Goal: Task Accomplishment & Management: Complete application form

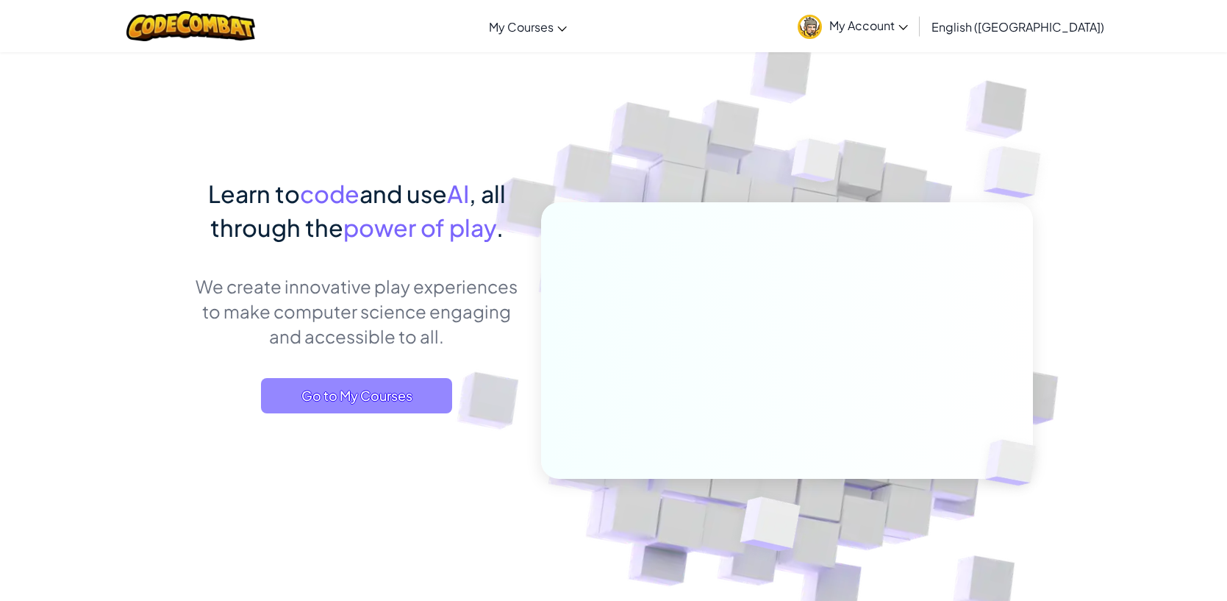
drag, startPoint x: 401, startPoint y: 372, endPoint x: 399, endPoint y: 390, distance: 17.7
click at [400, 376] on div "Learn to code and use AI , all through the power of play . We create innovative…" at bounding box center [357, 309] width 324 height 266
click at [404, 399] on span "Go to My Courses" at bounding box center [356, 395] width 191 height 35
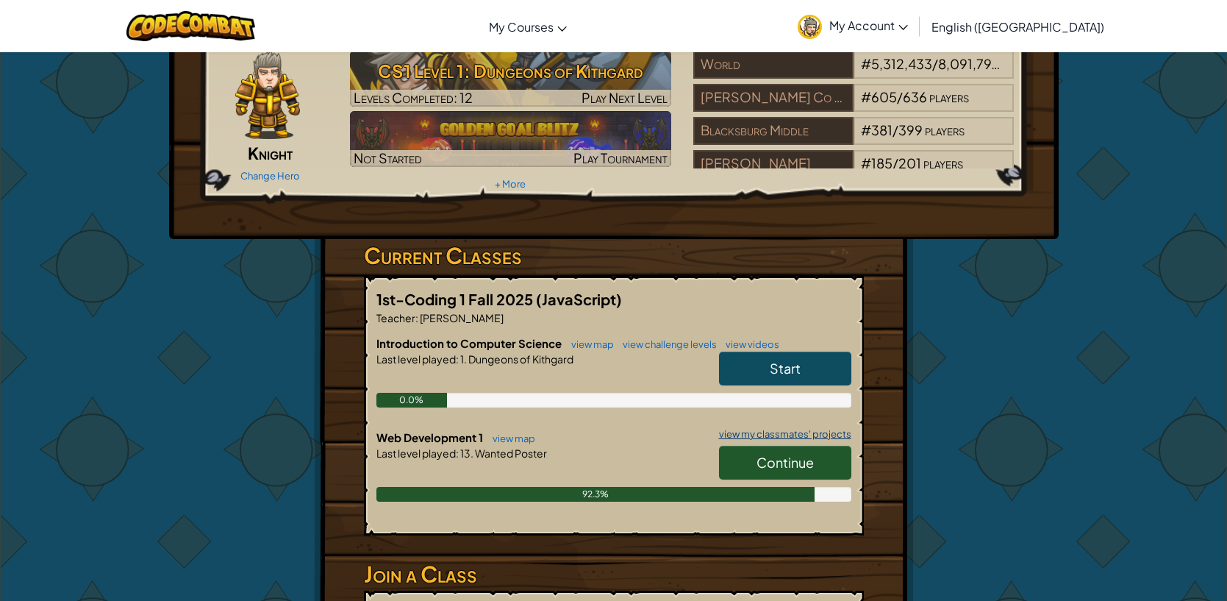
scroll to position [69, 0]
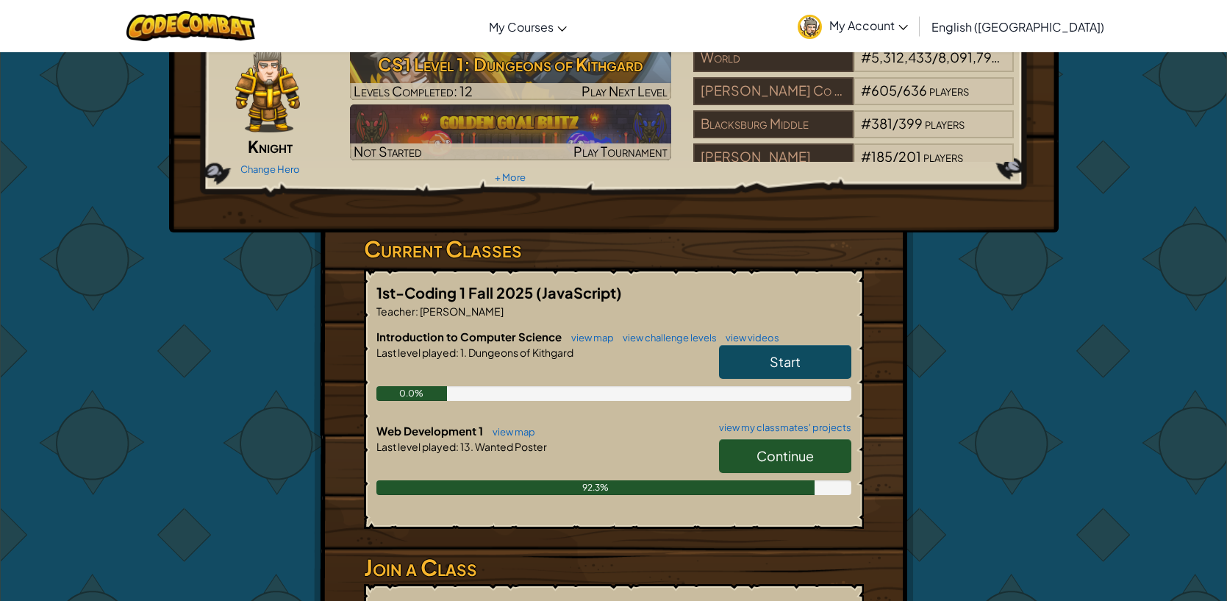
click at [797, 439] on div "Continue" at bounding box center [777, 459] width 147 height 41
click at [801, 451] on span "Continue" at bounding box center [785, 455] width 57 height 17
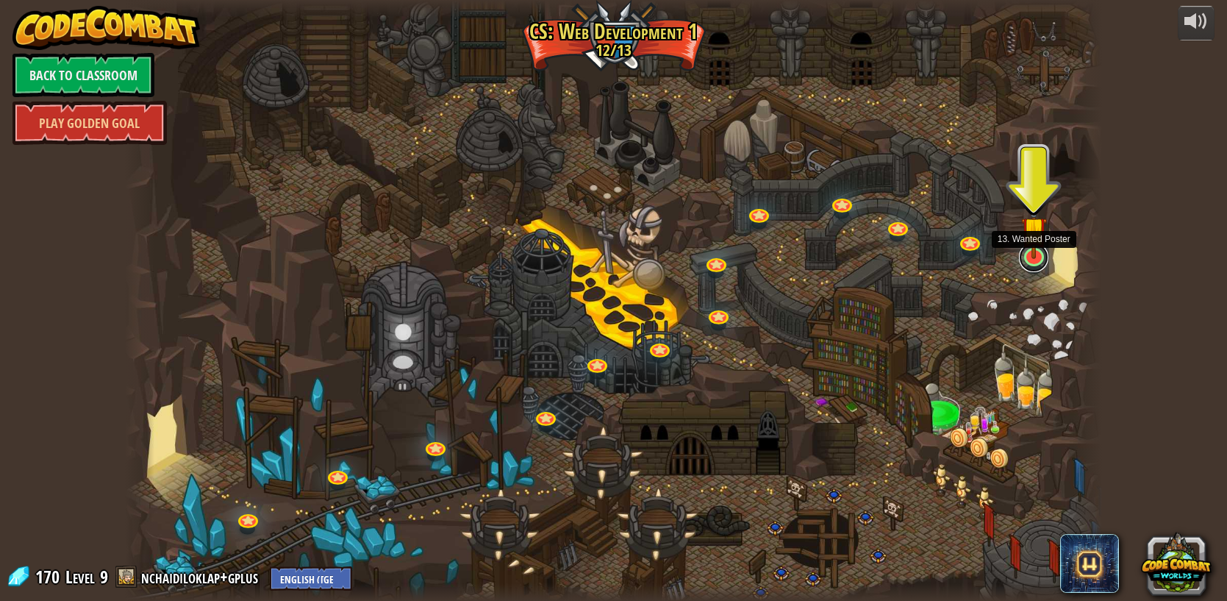
click at [1040, 263] on link at bounding box center [1033, 257] width 29 height 29
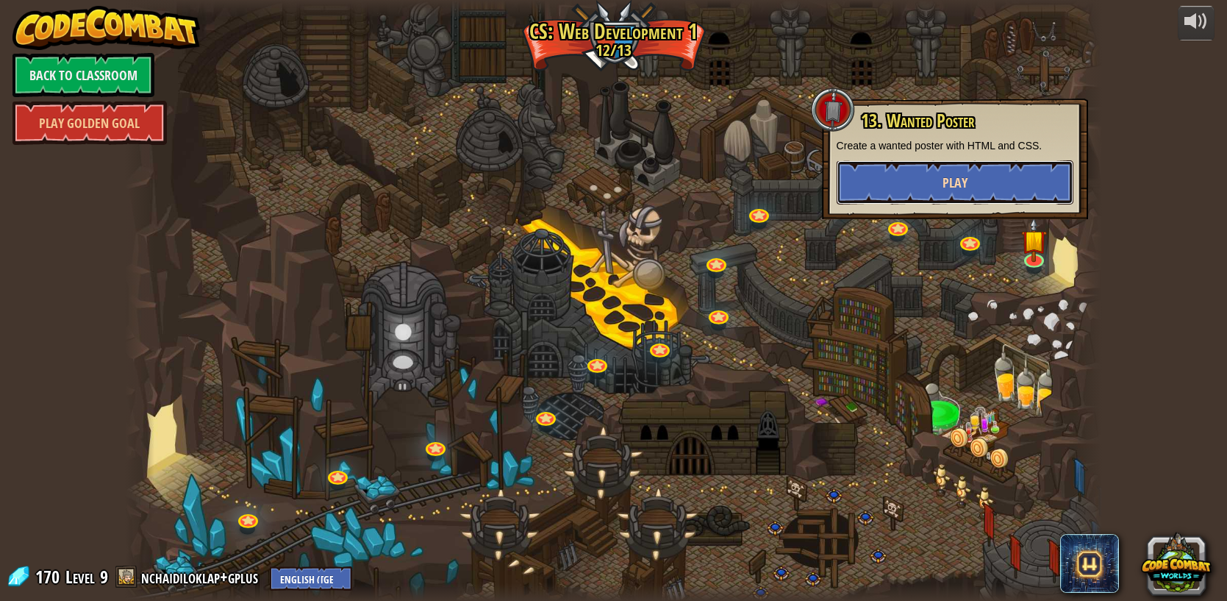
click at [965, 187] on span "Play" at bounding box center [955, 183] width 25 height 18
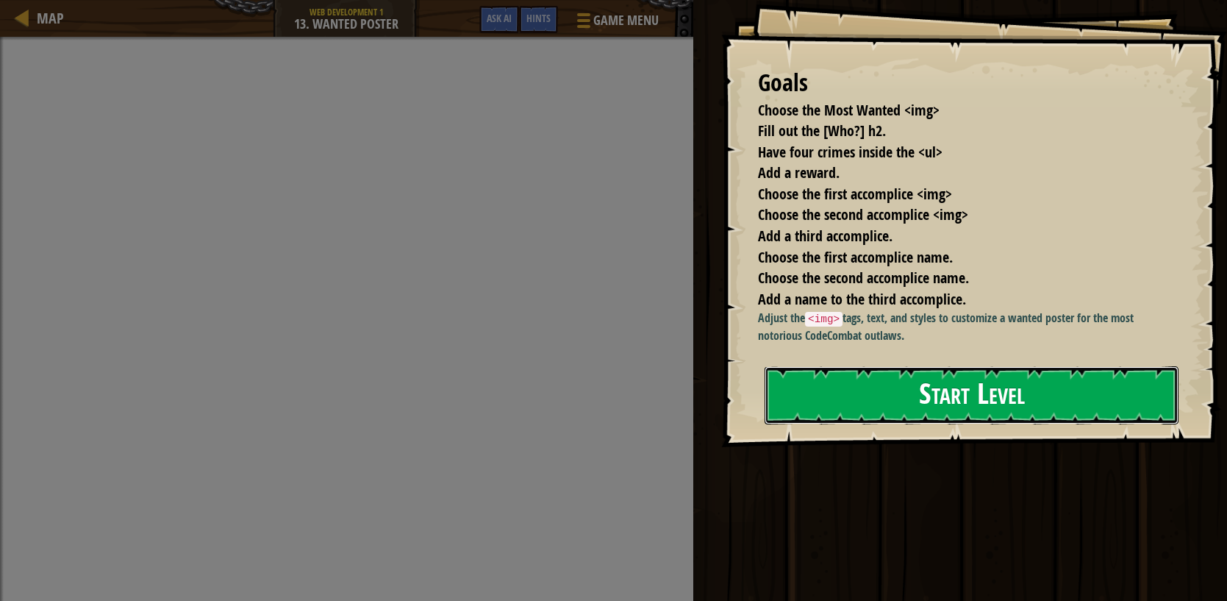
click at [897, 396] on button "Start Level" at bounding box center [972, 395] width 414 height 58
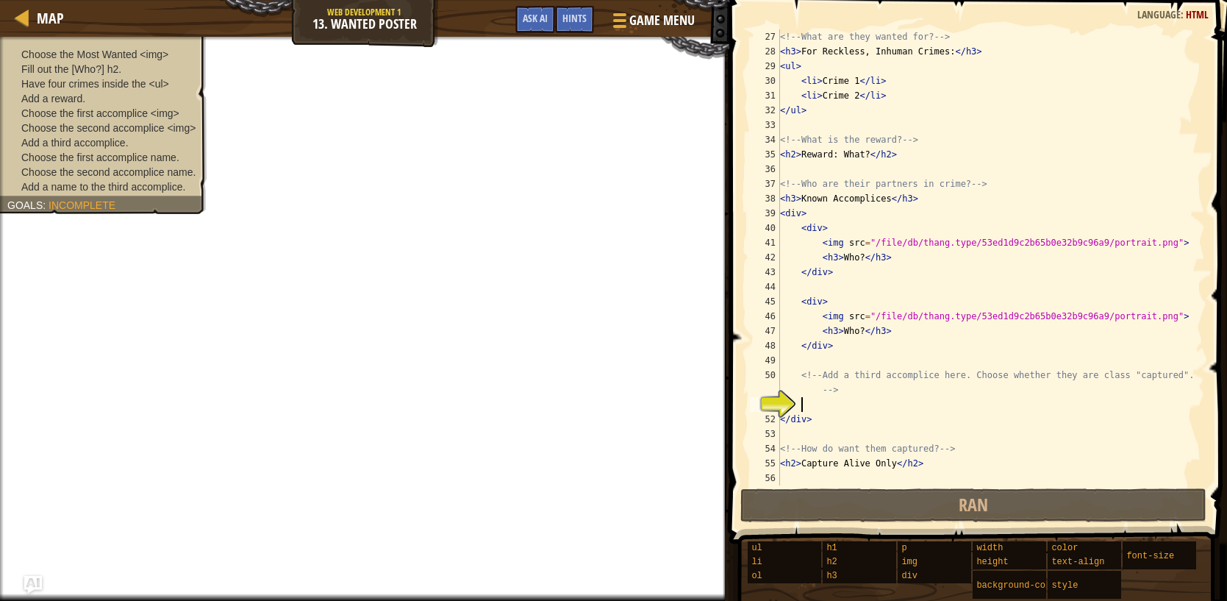
scroll to position [396, 0]
click at [863, 327] on div "<!-- What are they wanted for? --> < h3 > For Reckless, Inhuman Crimes: </ h3 >…" at bounding box center [991, 271] width 428 height 485
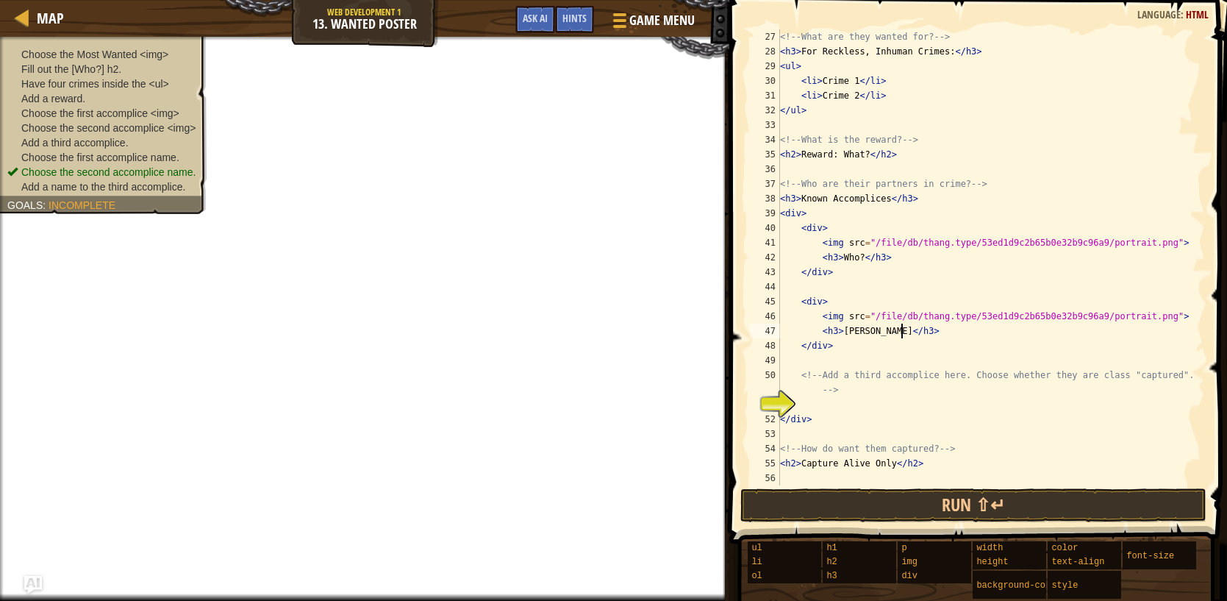
scroll to position [7, 10]
type textarea "<h3>[PERSON_NAME]</h3>"
click at [953, 401] on div "<!-- What are they wanted for? --> < h3 > For Reckless, Inhuman Crimes: </ h3 >…" at bounding box center [991, 271] width 428 height 485
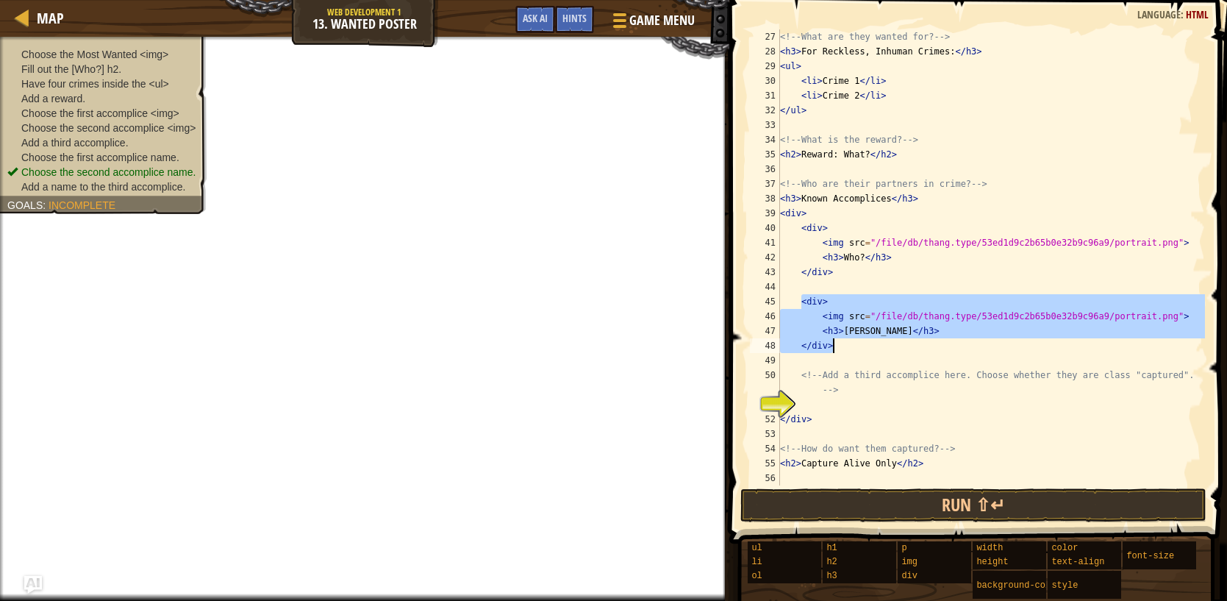
drag, startPoint x: 800, startPoint y: 303, endPoint x: 913, endPoint y: 347, distance: 121.5
click at [913, 347] on div "<!-- What are they wanted for? --> < h3 > For Reckless, Inhuman Crimes: </ h3 >…" at bounding box center [991, 271] width 428 height 485
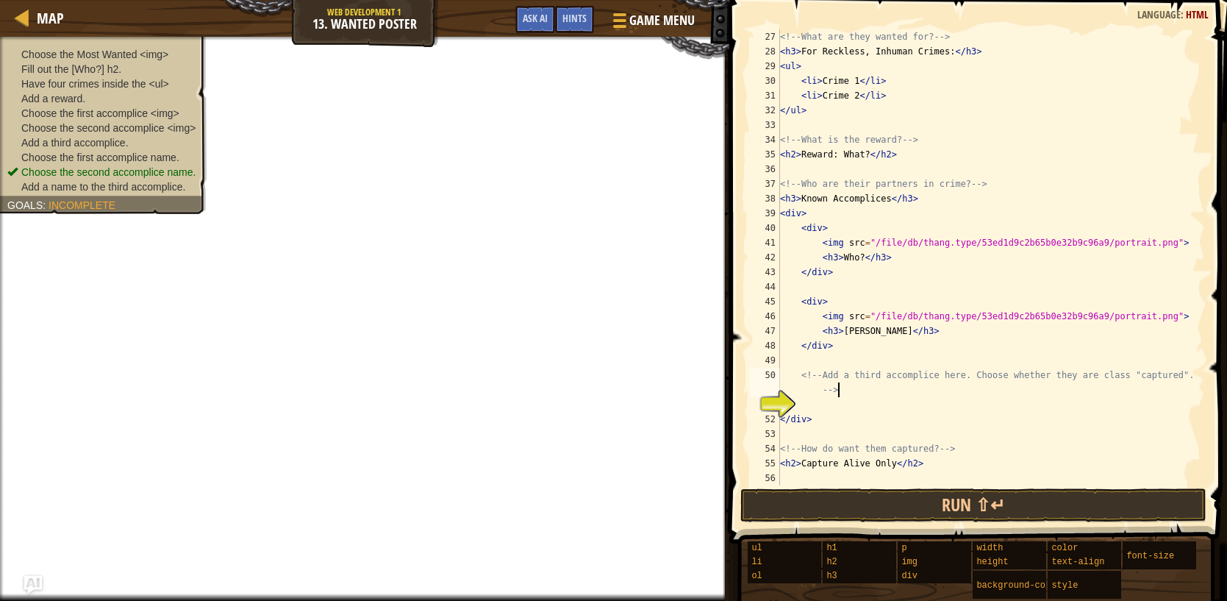
click at [894, 395] on div "<!-- What are they wanted for? --> < h3 > For Reckless, Inhuman Crimes: </ h3 >…" at bounding box center [991, 271] width 428 height 485
type textarea "<!-- Add a third accomplice here. Choose whether they are class "captured". -->"
click at [876, 410] on div "<!-- What are they wanted for? --> < h3 > For Reckless, Inhuman Crimes: </ h3 >…" at bounding box center [991, 271] width 428 height 485
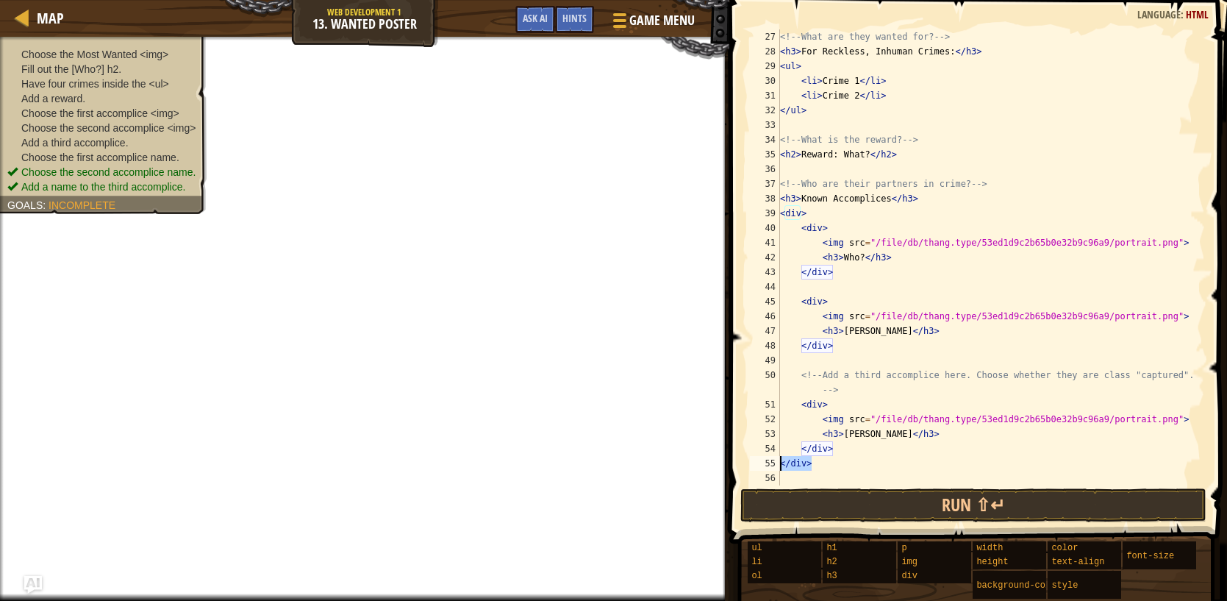
drag, startPoint x: 812, startPoint y: 464, endPoint x: 779, endPoint y: 467, distance: 33.2
click at [779, 467] on div "<!-- What are they wanted for? --> < h3 > For Reckless, Inhuman Crimes: </ h3 >…" at bounding box center [991, 271] width 428 height 485
type textarea "</div>"
click at [867, 449] on div "<!-- What are they wanted for? --> < h3 > For Reckless, Inhuman Crimes: </ h3 >…" at bounding box center [991, 271] width 428 height 485
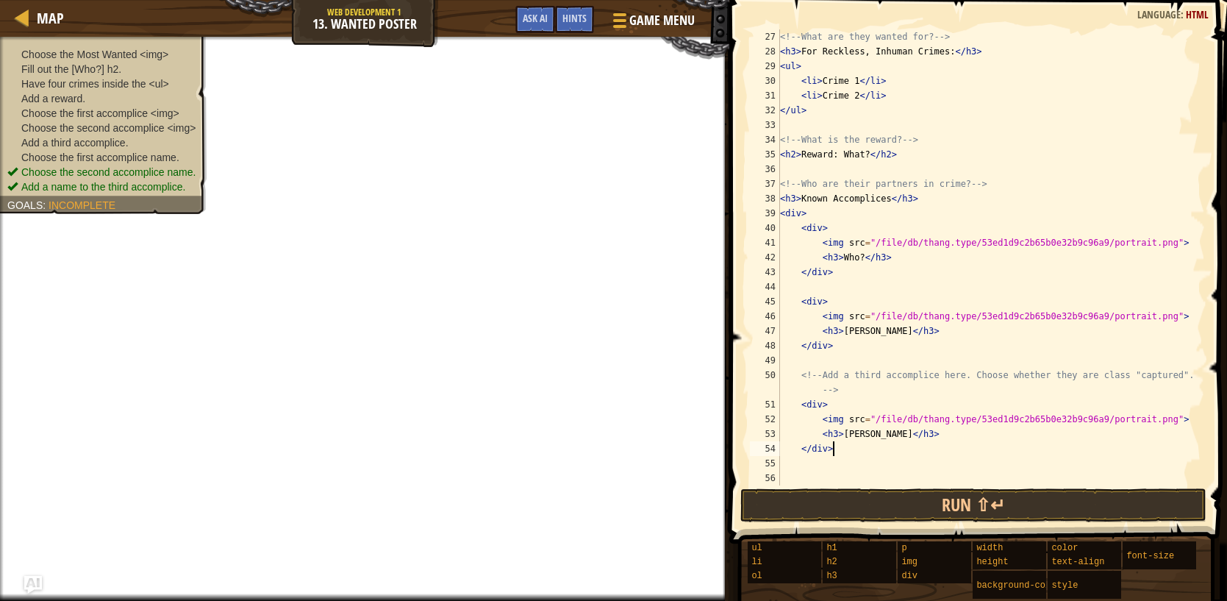
scroll to position [380, 0]
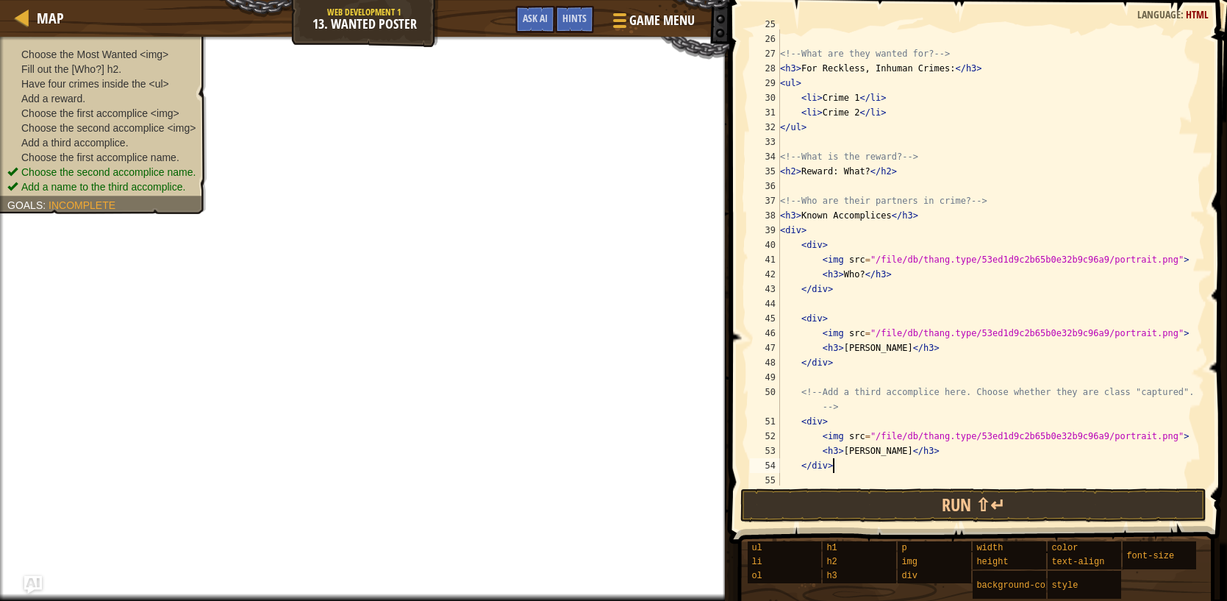
click at [905, 451] on div "< h2 > Who? </ h2 > <!-- What are they wanted for? --> < h3 > For Reckless, Inh…" at bounding box center [991, 259] width 428 height 485
drag, startPoint x: 865, startPoint y: 275, endPoint x: 837, endPoint y: 269, distance: 28.6
click at [841, 278] on div "< h2 > Who? </ h2 > <!-- What are they wanted for? --> < h3 > For Reckless, Inh…" at bounding box center [991, 259] width 428 height 485
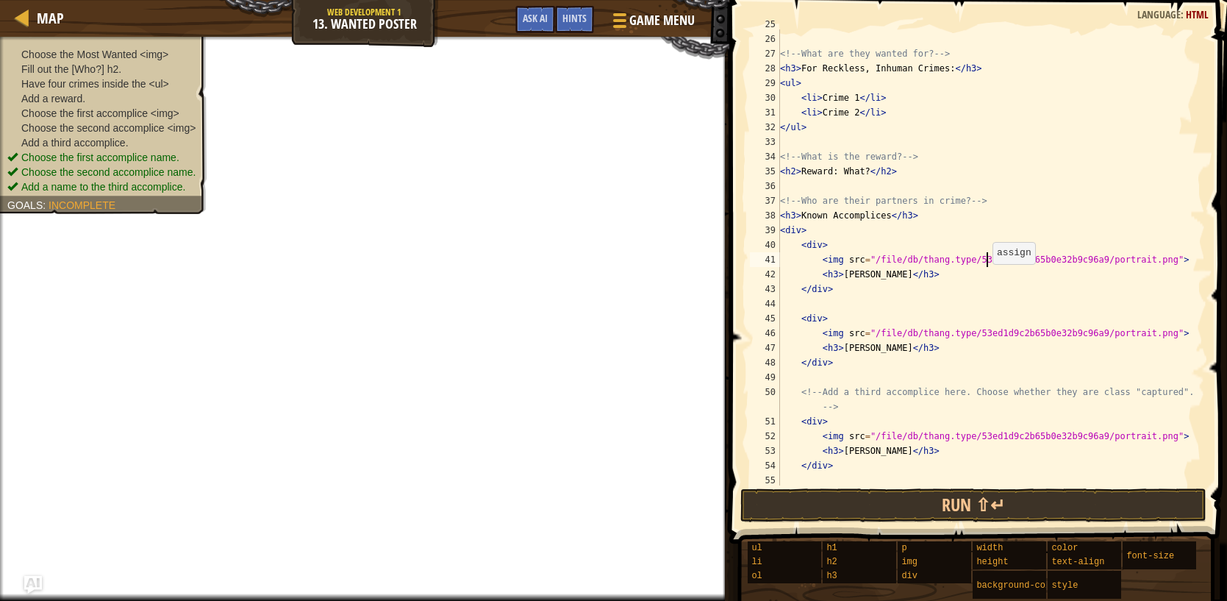
click at [986, 266] on div "< h2 > Who? </ h2 > <!-- What are they wanted for? --> < h3 > For Reckless, Inh…" at bounding box center [991, 259] width 428 height 485
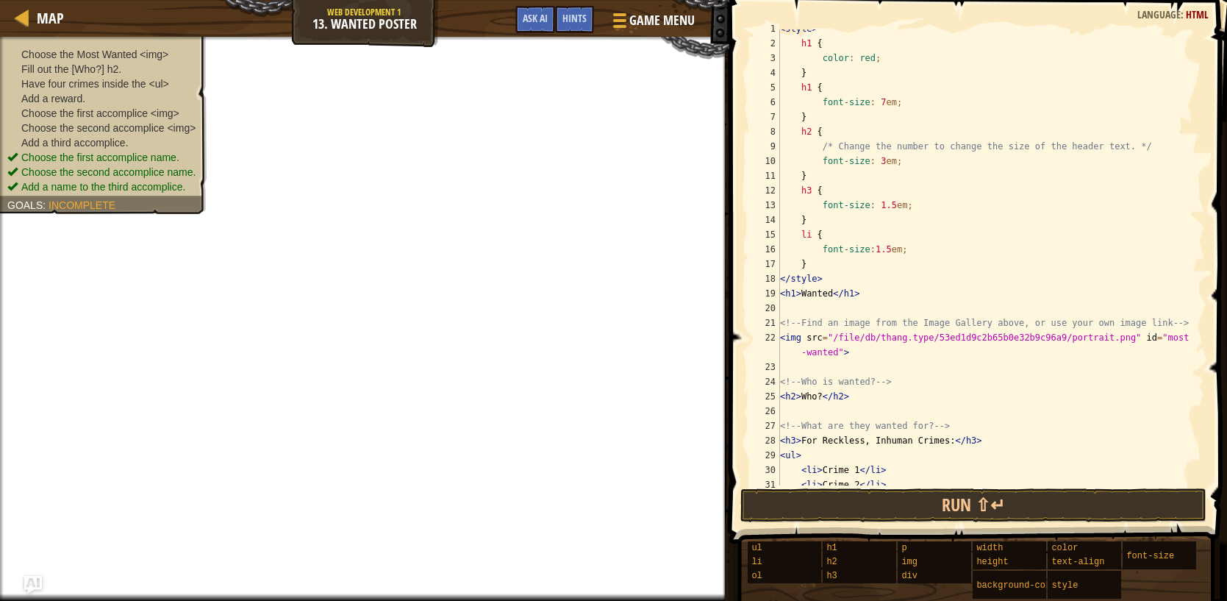
scroll to position [15, 0]
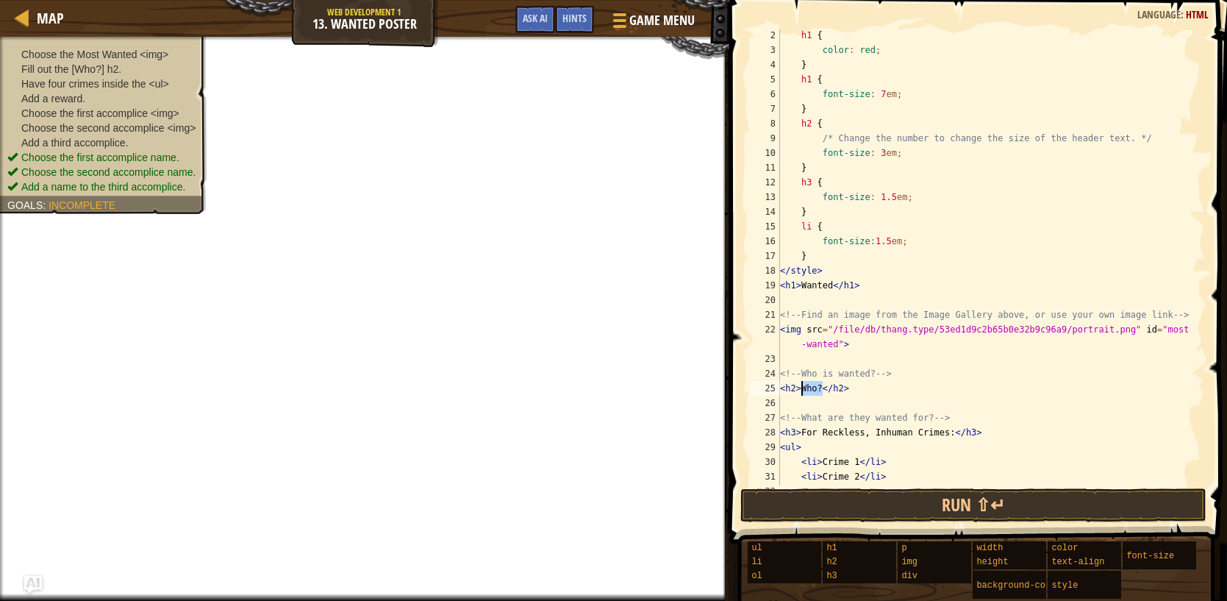
drag, startPoint x: 822, startPoint y: 387, endPoint x: 803, endPoint y: 387, distance: 19.1
click at [803, 387] on div "h1 { color : red ; } h1 { font-size : 7 em ; } h2 { /* Change the number to cha…" at bounding box center [991, 270] width 428 height 485
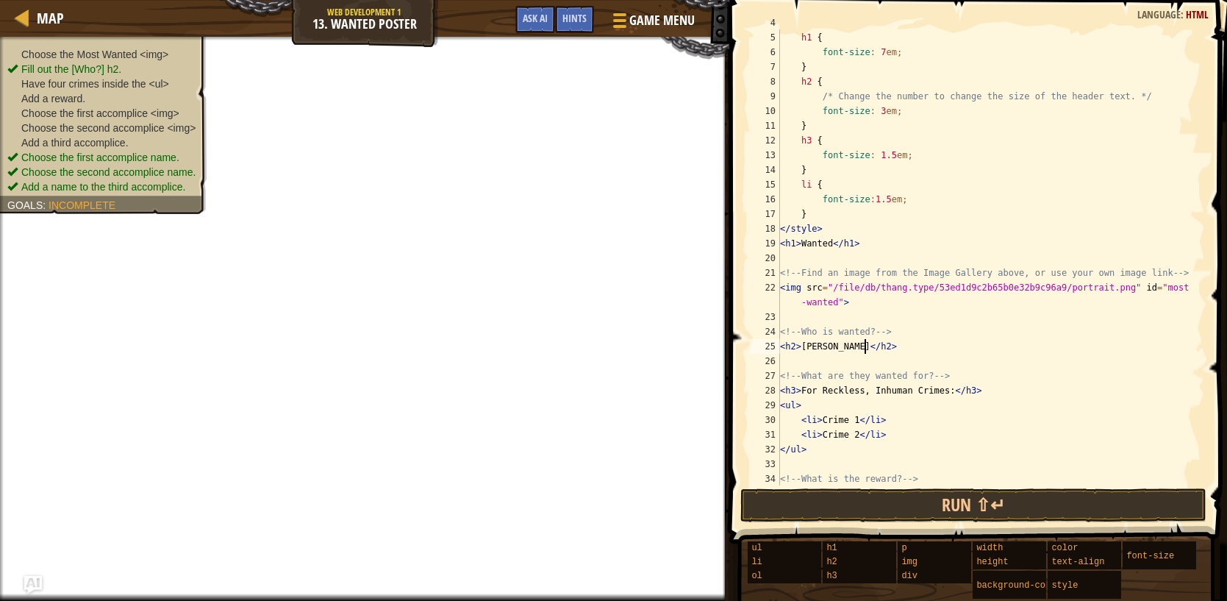
scroll to position [58, 0]
click at [860, 421] on div "} h1 { font-size : 7 em ; } h2 { /* Change the number to change the size of the…" at bounding box center [991, 257] width 428 height 485
drag, startPoint x: 858, startPoint y: 435, endPoint x: 823, endPoint y: 433, distance: 35.4
click at [823, 433] on div "} h1 { font-size : 7 em ; } h2 { /* Change the number to change the size of the…" at bounding box center [991, 257] width 428 height 485
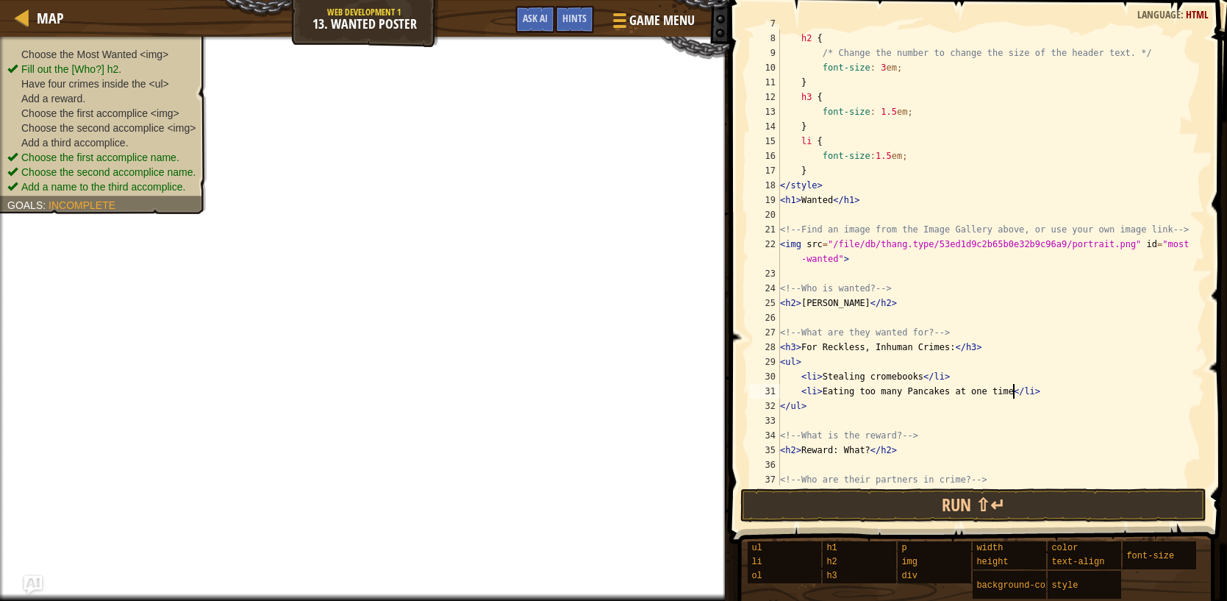
scroll to position [136, 0]
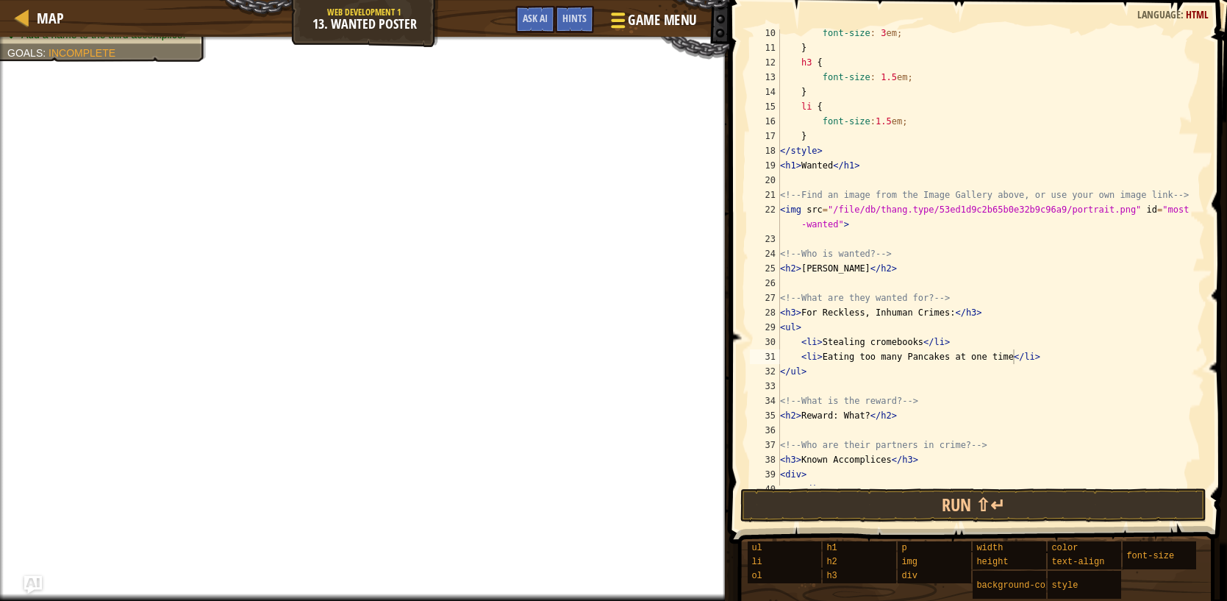
click at [643, 29] on span "Game Menu" at bounding box center [662, 20] width 68 height 20
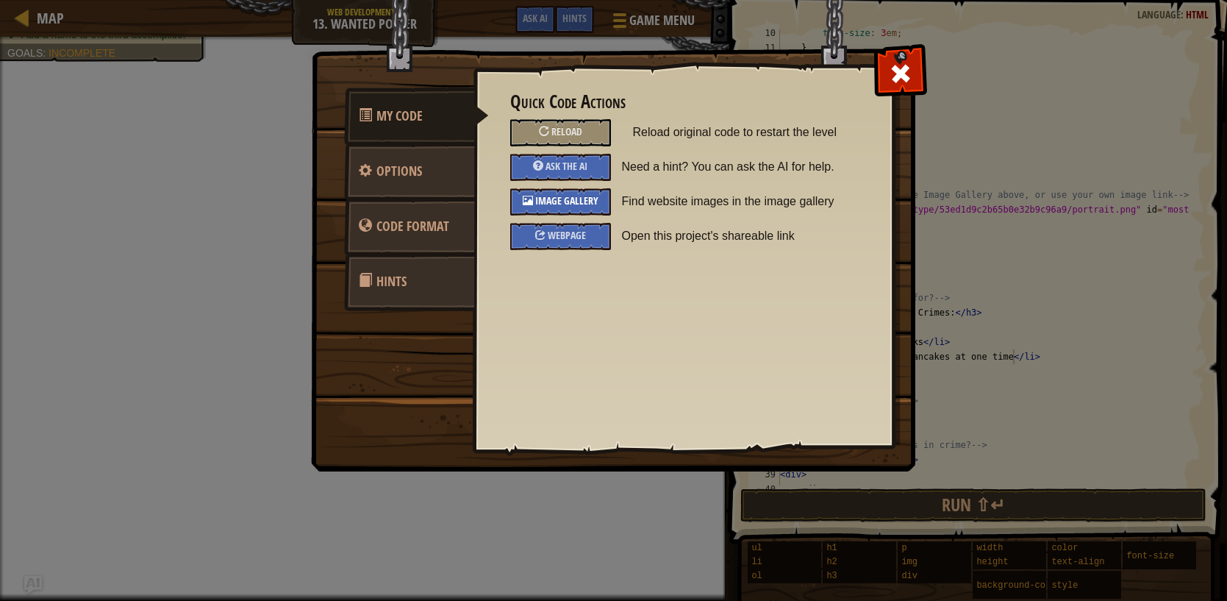
click at [583, 205] on span "Image Gallery" at bounding box center [566, 200] width 63 height 14
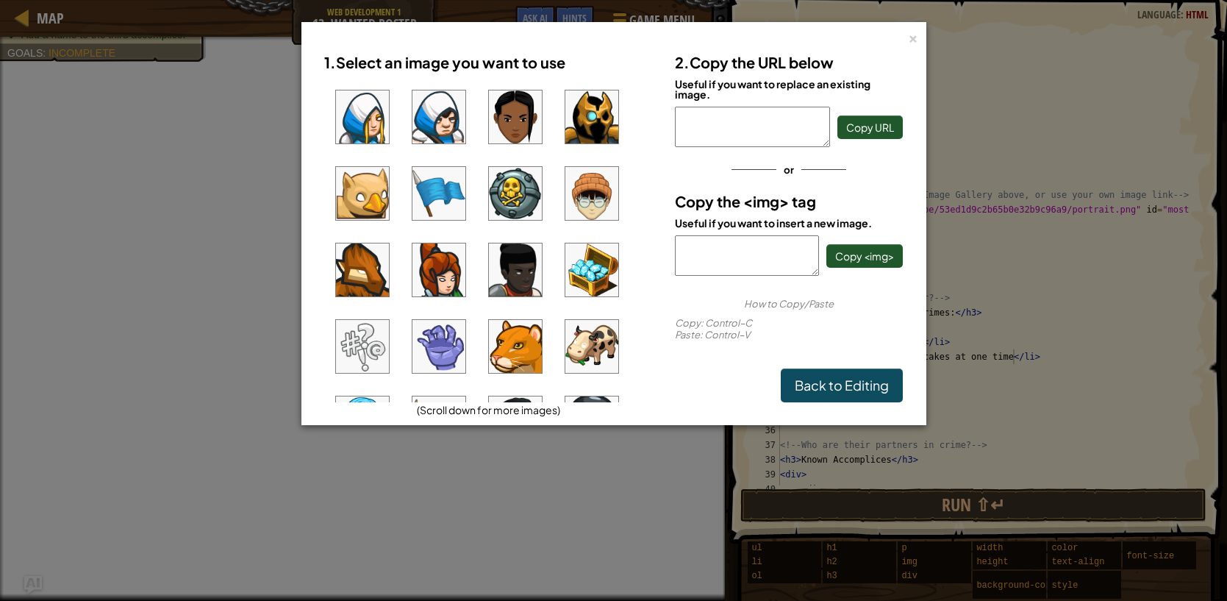
click at [606, 201] on img at bounding box center [591, 193] width 53 height 53
click at [865, 126] on span "Copy URL" at bounding box center [870, 127] width 48 height 13
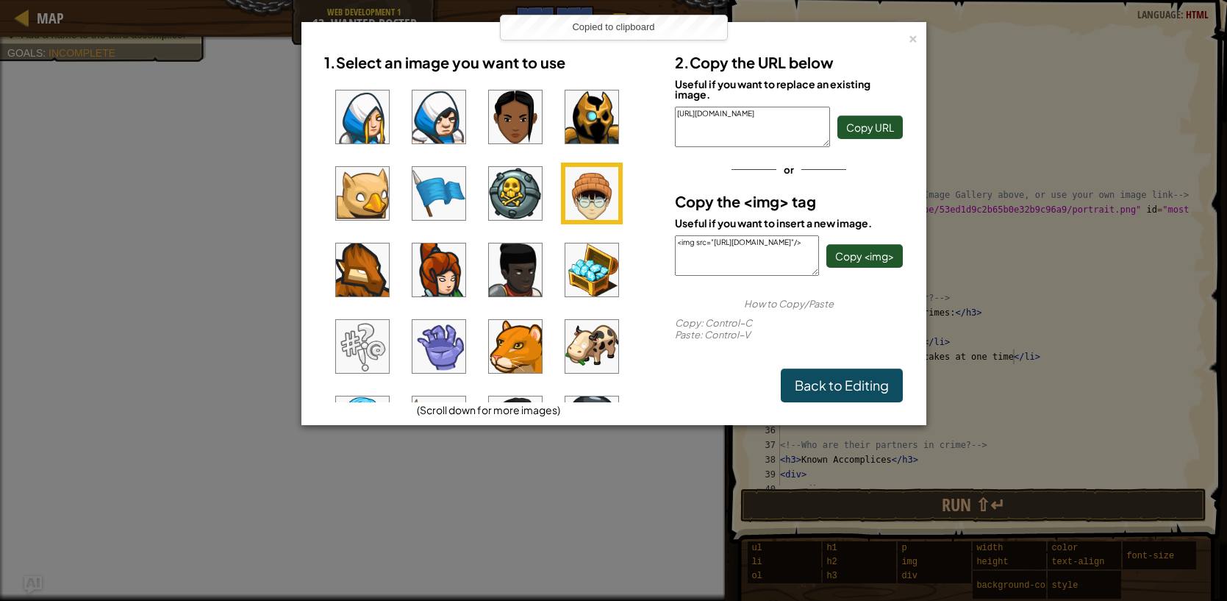
click at [918, 34] on div "× 1. Select an image you want to use (Scroll down for more images) 2. Copy the …" at bounding box center [613, 223] width 625 height 403
click at [912, 43] on div "×" at bounding box center [913, 36] width 10 height 15
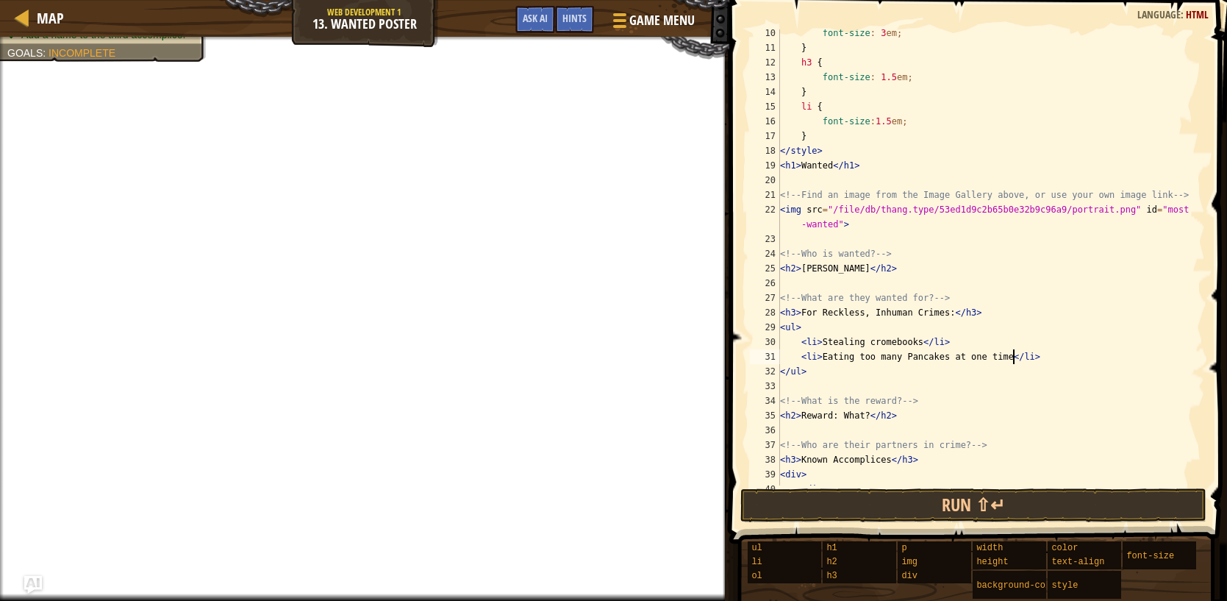
scroll to position [120, 0]
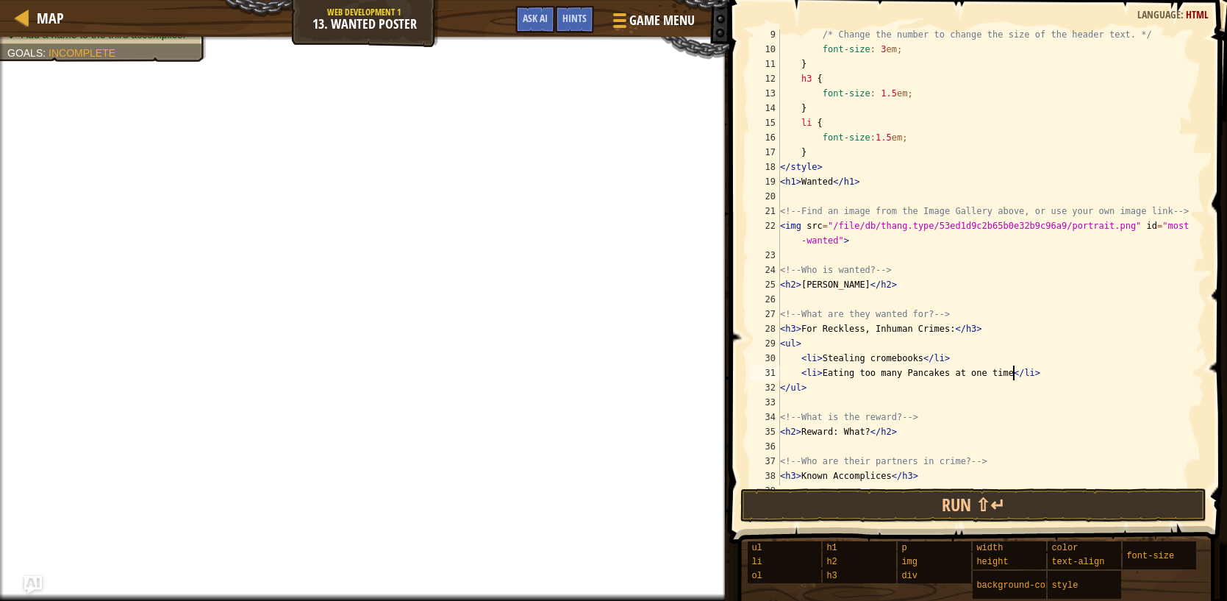
drag, startPoint x: 862, startPoint y: 234, endPoint x: 820, endPoint y: 225, distance: 42.8
click at [861, 234] on div "/* Change the number to change the size of the header text. */ font-size : 3 em…" at bounding box center [991, 269] width 428 height 485
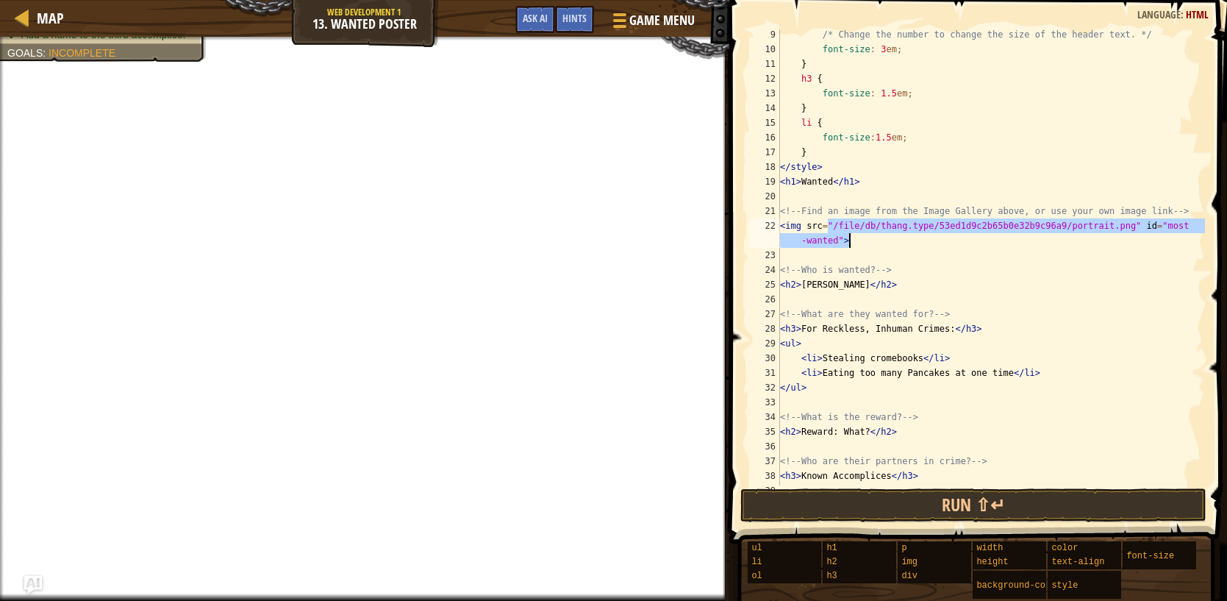
drag, startPoint x: 830, startPoint y: 224, endPoint x: 850, endPoint y: 240, distance: 25.6
click at [850, 240] on div "/* Change the number to change the size of the header text. */ font-size : 3 em…" at bounding box center [991, 269] width 428 height 485
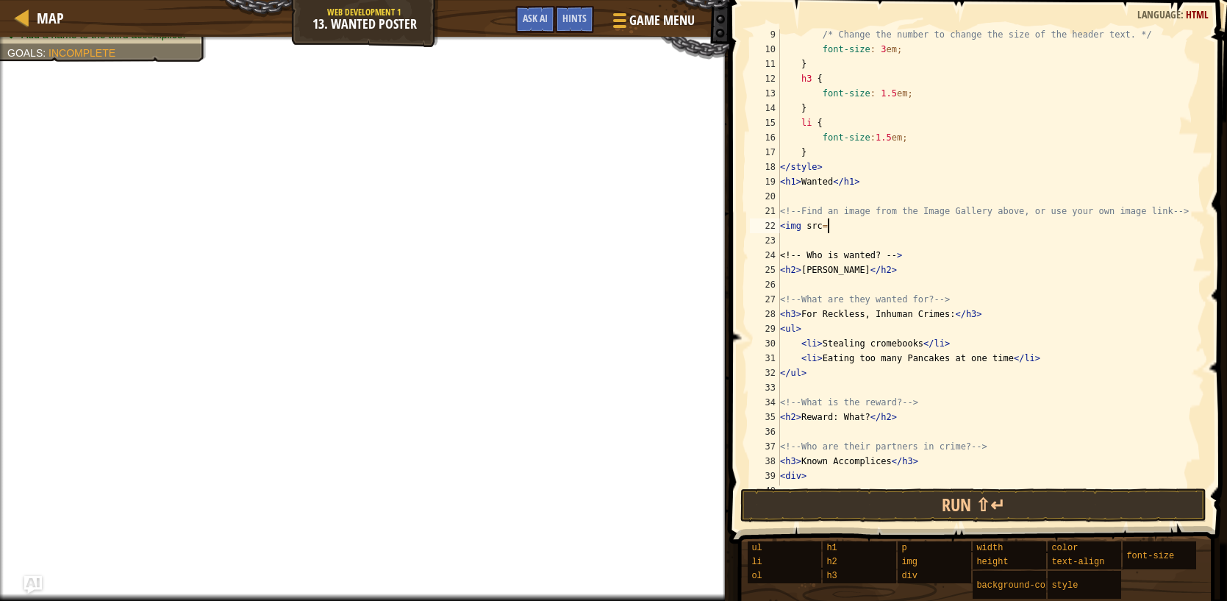
scroll to position [7, 3]
paste textarea "[URL][DOMAIN_NAME]"
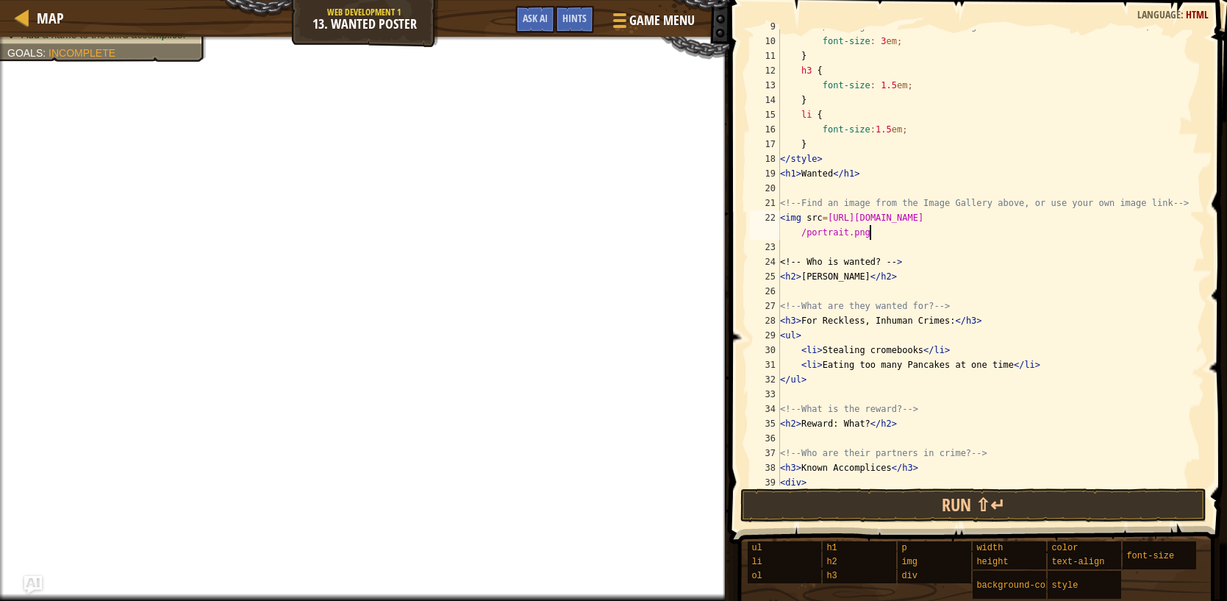
scroll to position [145, 0]
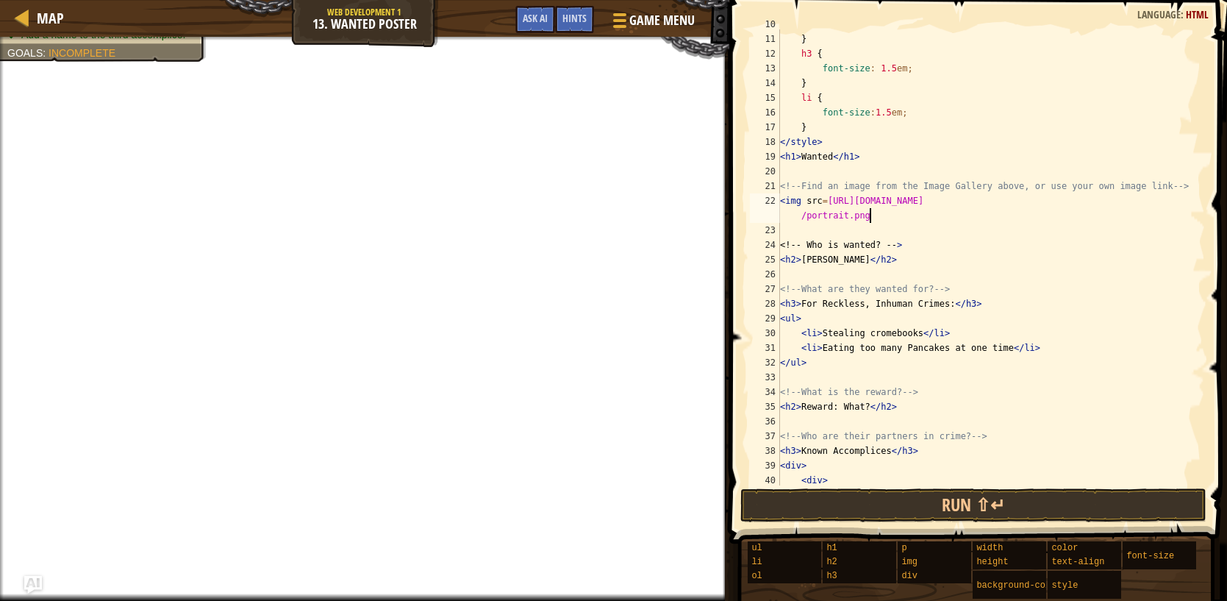
click at [925, 248] on div "font-size : 3 em ; } h3 { font-size : 1.5 em ; } li { font-size : 1.5 em ; } </…" at bounding box center [991, 259] width 428 height 485
click at [871, 214] on div "font-size : 3 em ; } h3 { font-size : 1.5 em ; } li { font-size : 1.5 em ; } </…" at bounding box center [991, 259] width 428 height 485
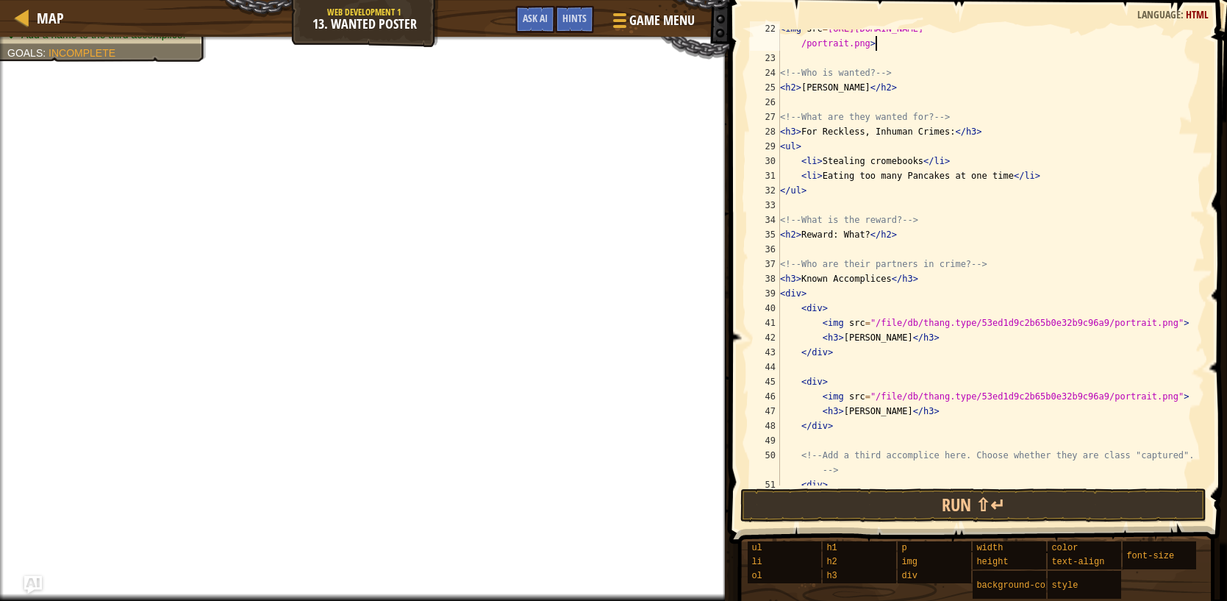
scroll to position [440, 0]
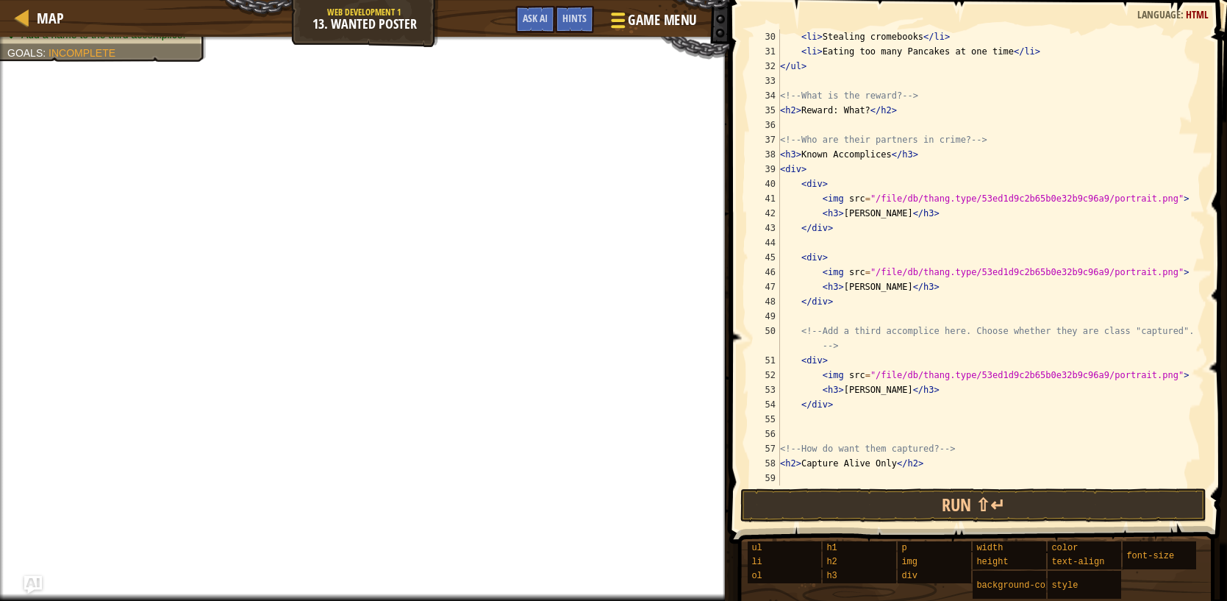
click at [686, 15] on span "Game Menu" at bounding box center [662, 20] width 68 height 20
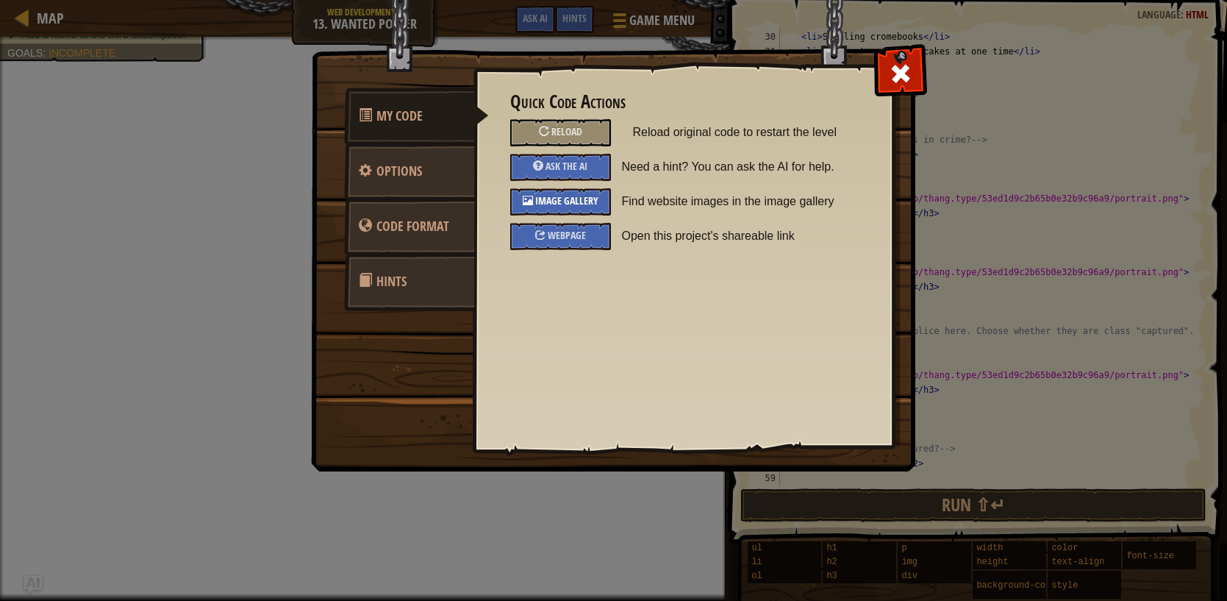
click at [579, 203] on span "Image Gallery" at bounding box center [566, 200] width 63 height 14
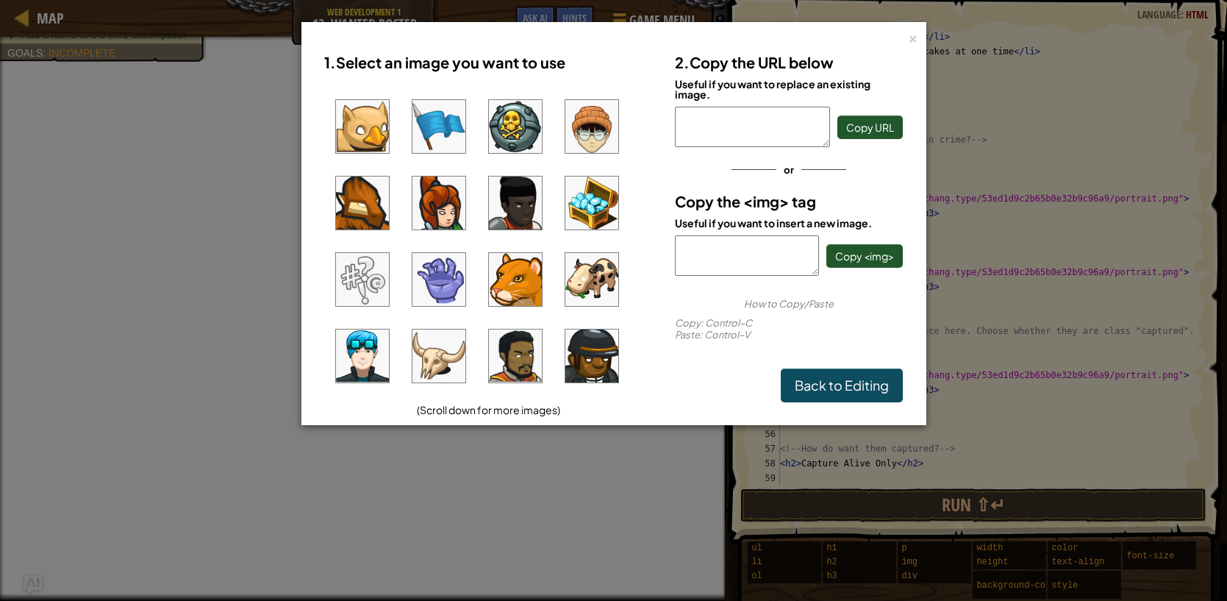
scroll to position [121, 0]
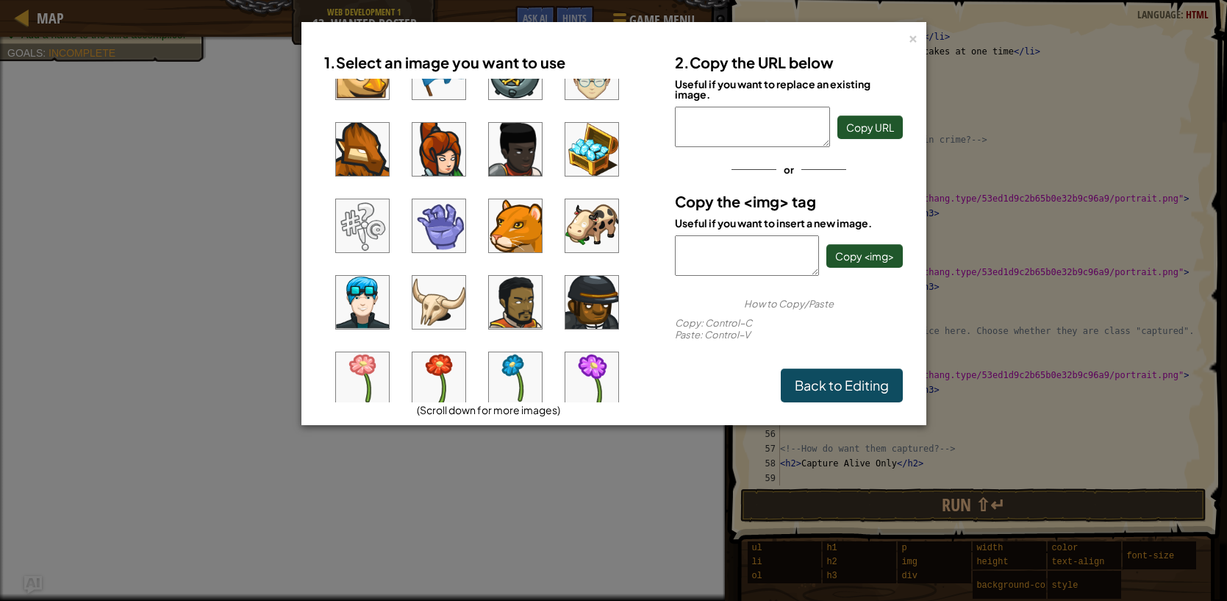
click at [599, 305] on img at bounding box center [591, 302] width 53 height 53
click at [889, 129] on span "Copy URL" at bounding box center [870, 127] width 48 height 13
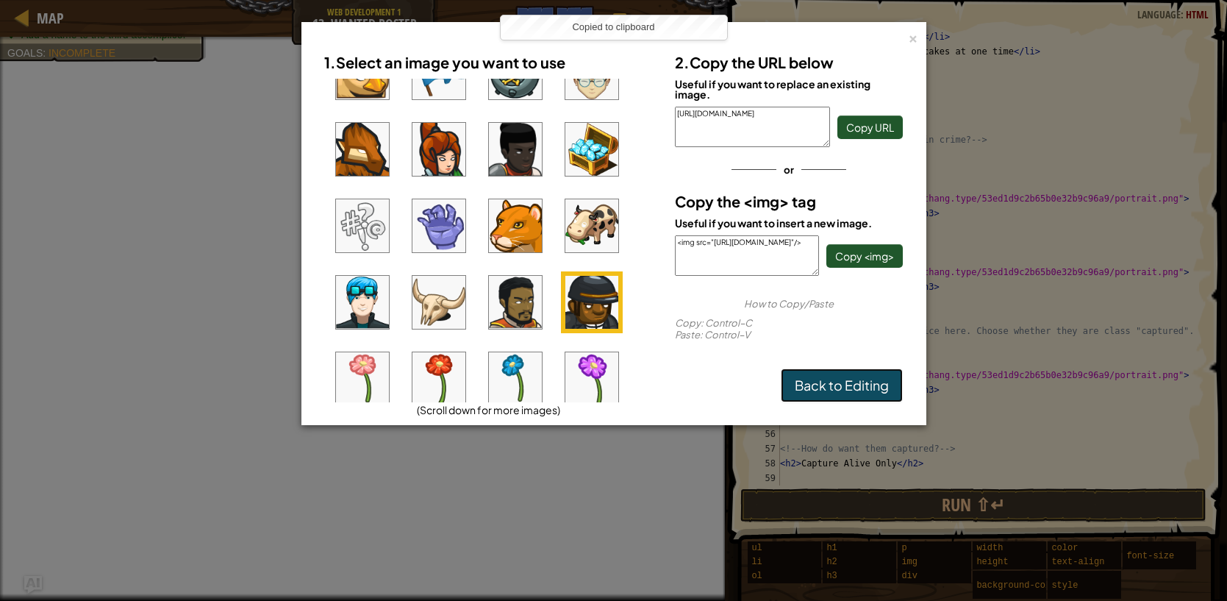
click at [870, 373] on link "Back to Editing" at bounding box center [842, 385] width 122 height 34
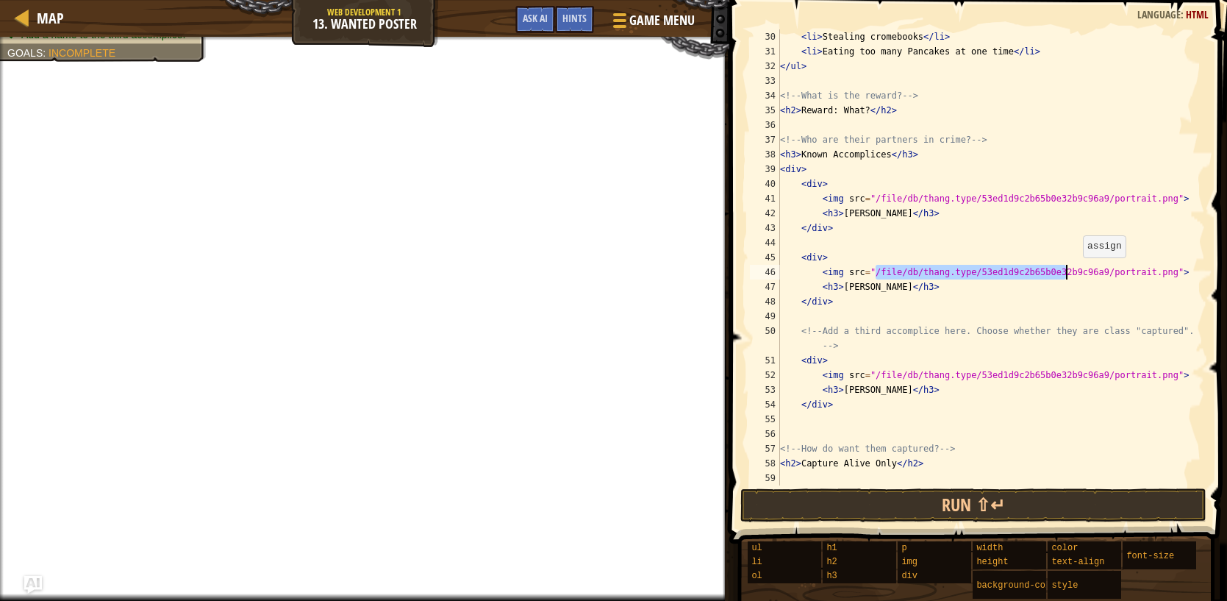
drag, startPoint x: 873, startPoint y: 272, endPoint x: 978, endPoint y: 280, distance: 105.5
click at [1068, 277] on div "< li > Stealing cromebooks </ li > < li > Eating too many Pancakes at one time …" at bounding box center [991, 271] width 428 height 485
click at [872, 271] on div "< li > Stealing cromebooks </ li > < li > Eating too many Pancakes at one time …" at bounding box center [991, 257] width 428 height 456
click at [870, 271] on div "< li > Stealing cromebooks </ li > < li > Eating too many Pancakes at one time …" at bounding box center [991, 271] width 428 height 485
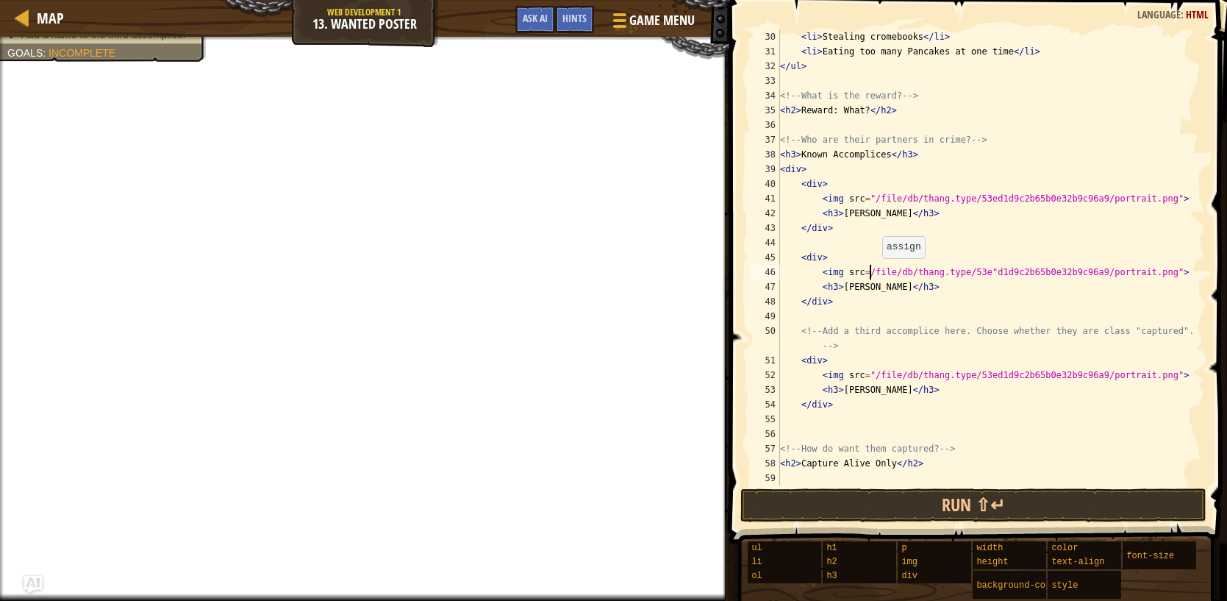
click at [890, 251] on div "< li > Stealing cromebooks </ li > < li > Eating too many Pancakes at one time …" at bounding box center [991, 271] width 428 height 485
drag, startPoint x: 872, startPoint y: 272, endPoint x: 1181, endPoint y: 268, distance: 308.9
click at [1181, 268] on div "< li > Stealing cromebooks </ li > < li > Eating too many Pancakes at one time …" at bounding box center [991, 271] width 428 height 485
paste textarea "[URL][DOMAIN_NAME]"
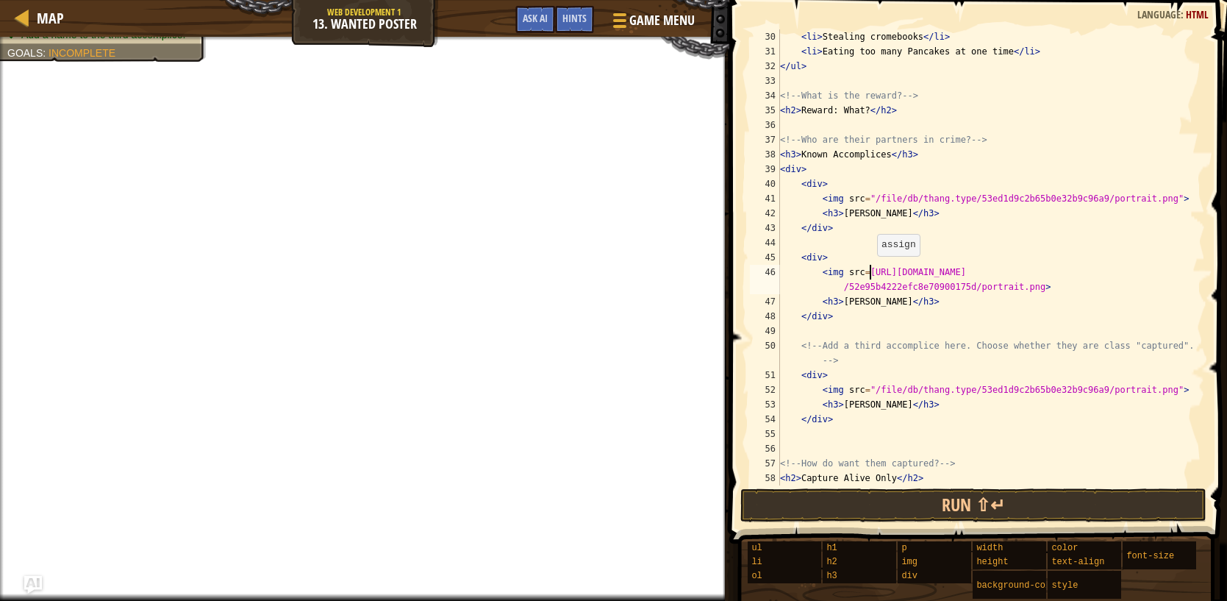
click at [871, 271] on div "< li > Stealing cromebooks </ li > < li > Eating too many Pancakes at one time …" at bounding box center [991, 271] width 428 height 485
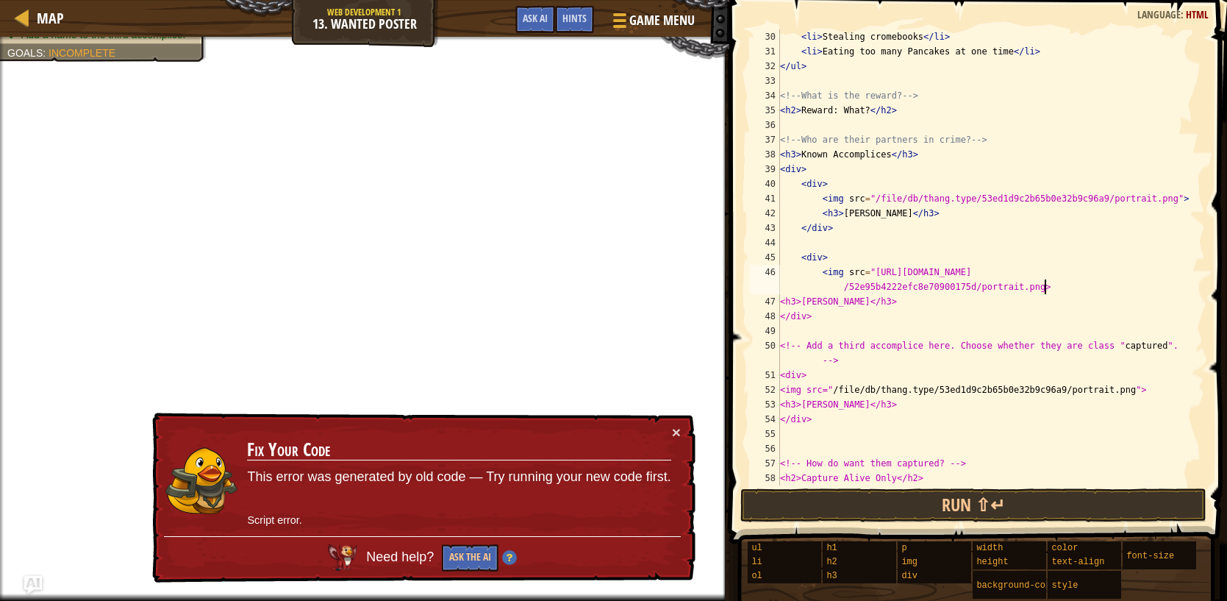
click at [1046, 287] on div "< li > Stealing cromebooks </ li > < li > Eating too many Pancakes at one time …" at bounding box center [991, 271] width 428 height 485
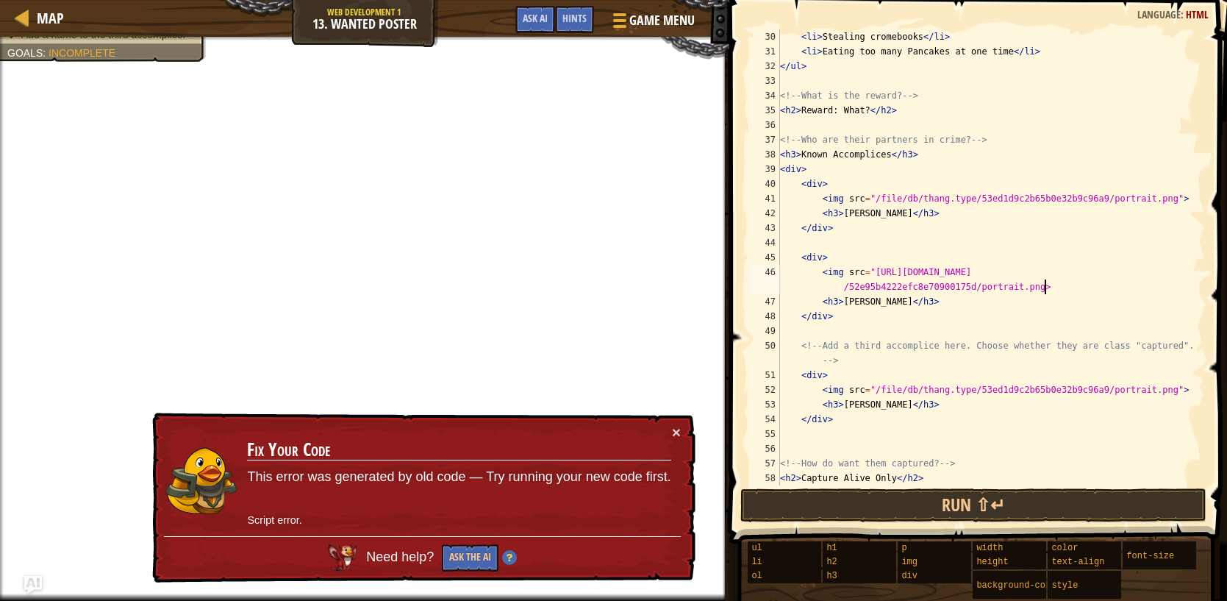
click at [876, 270] on div "< li > Stealing cromebooks </ li > < li > Eating too many Pancakes at one time …" at bounding box center [991, 271] width 428 height 485
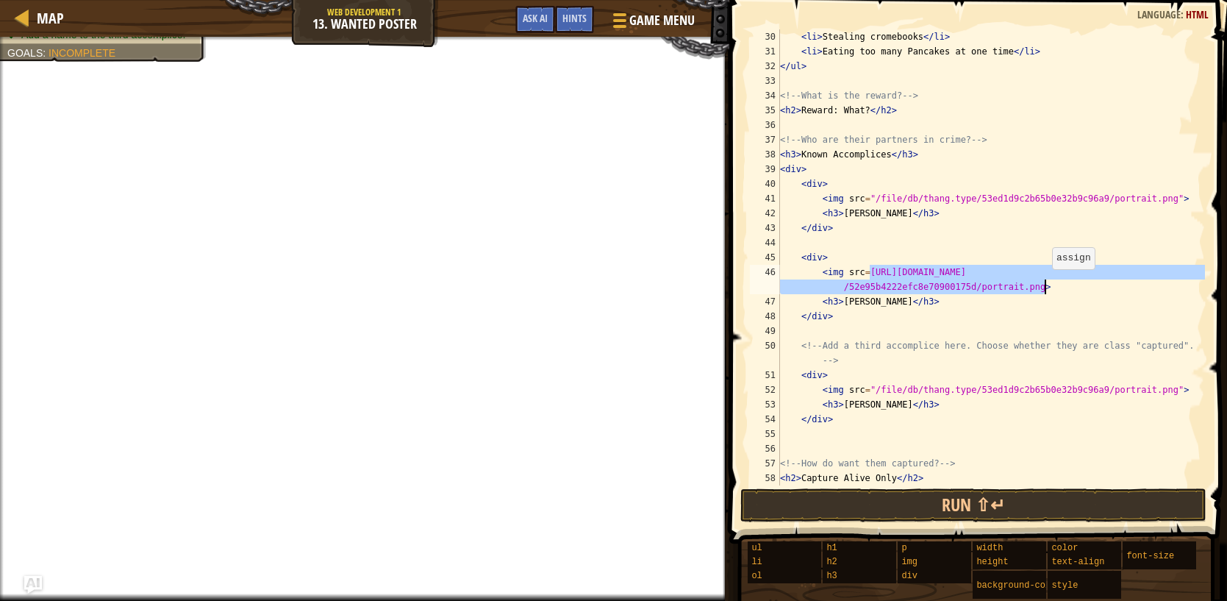
drag, startPoint x: 872, startPoint y: 272, endPoint x: 1046, endPoint y: 283, distance: 173.9
click at [1046, 283] on div "< li > Stealing cromebooks </ li > < li > Eating too many Pancakes at one time …" at bounding box center [991, 271] width 428 height 485
type textarea "<img src=>"
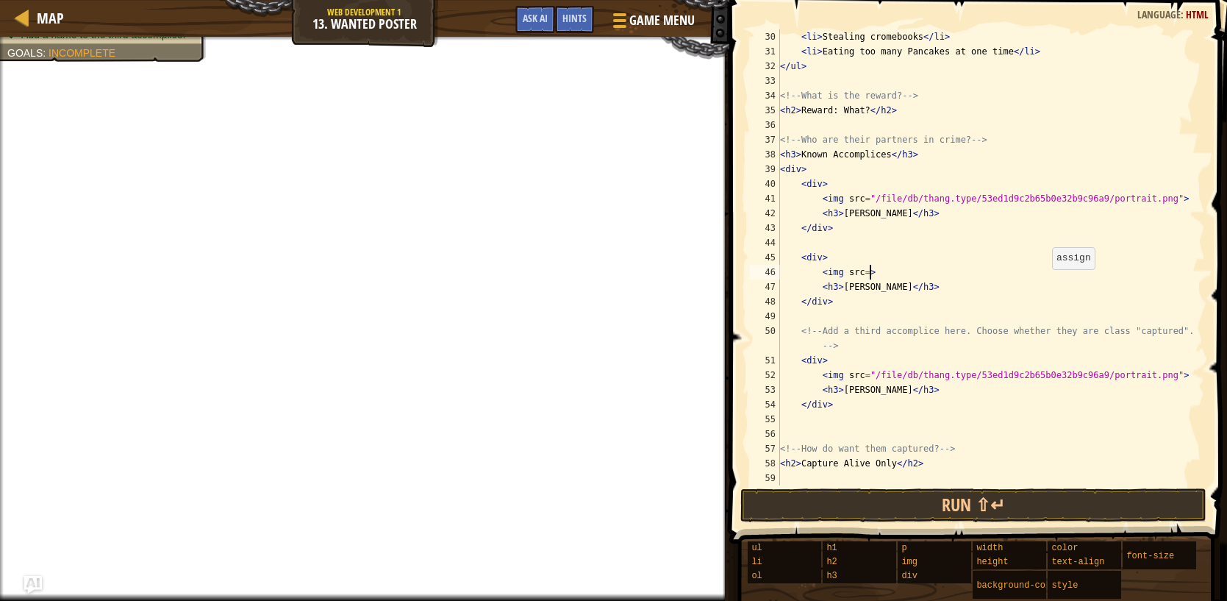
scroll to position [7, 7]
drag, startPoint x: 882, startPoint y: 266, endPoint x: 824, endPoint y: 271, distance: 58.3
click at [824, 271] on div "< li > Stealing cromebooks </ li > < li > Eating too many Pancakes at one time …" at bounding box center [991, 271] width 428 height 485
click at [640, 24] on span "Game Menu" at bounding box center [662, 20] width 68 height 20
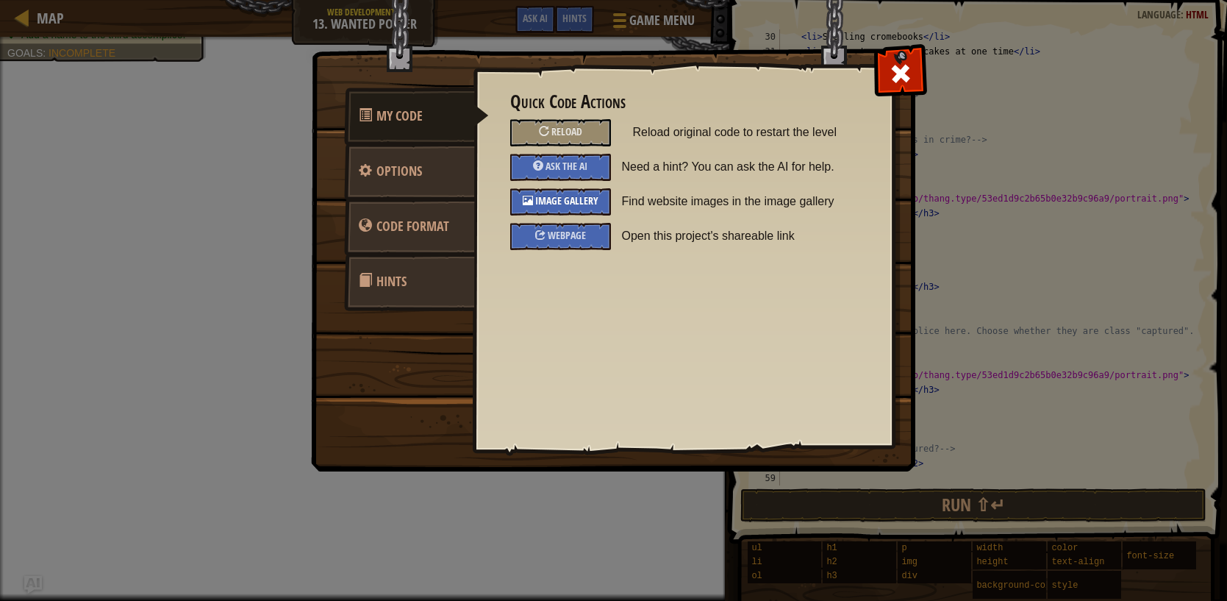
click at [580, 196] on span "Image Gallery" at bounding box center [566, 200] width 63 height 14
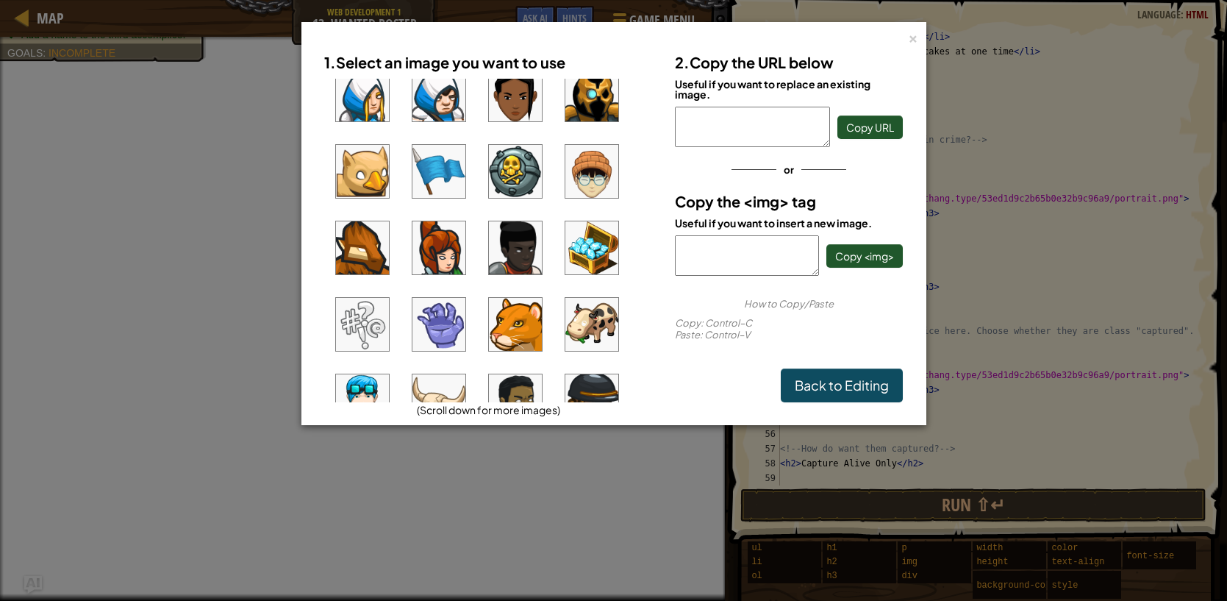
scroll to position [23, 0]
click at [526, 240] on img at bounding box center [515, 247] width 53 height 53
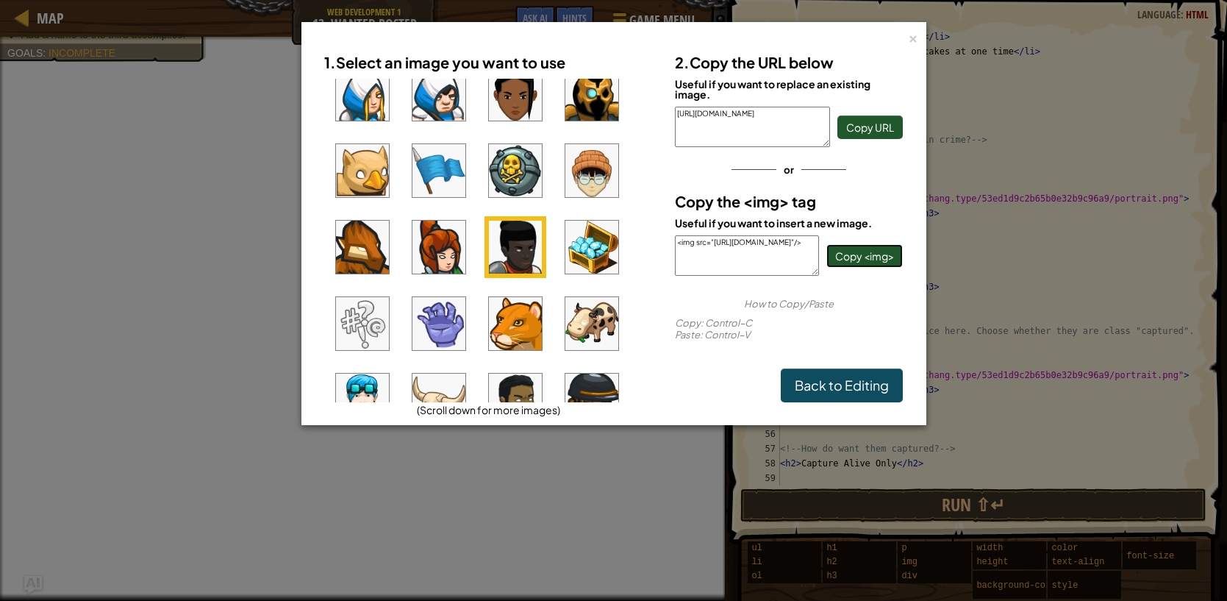
click at [873, 253] on span "Copy <img>" at bounding box center [864, 255] width 59 height 13
click at [860, 387] on link "Back to Editing" at bounding box center [842, 385] width 122 height 34
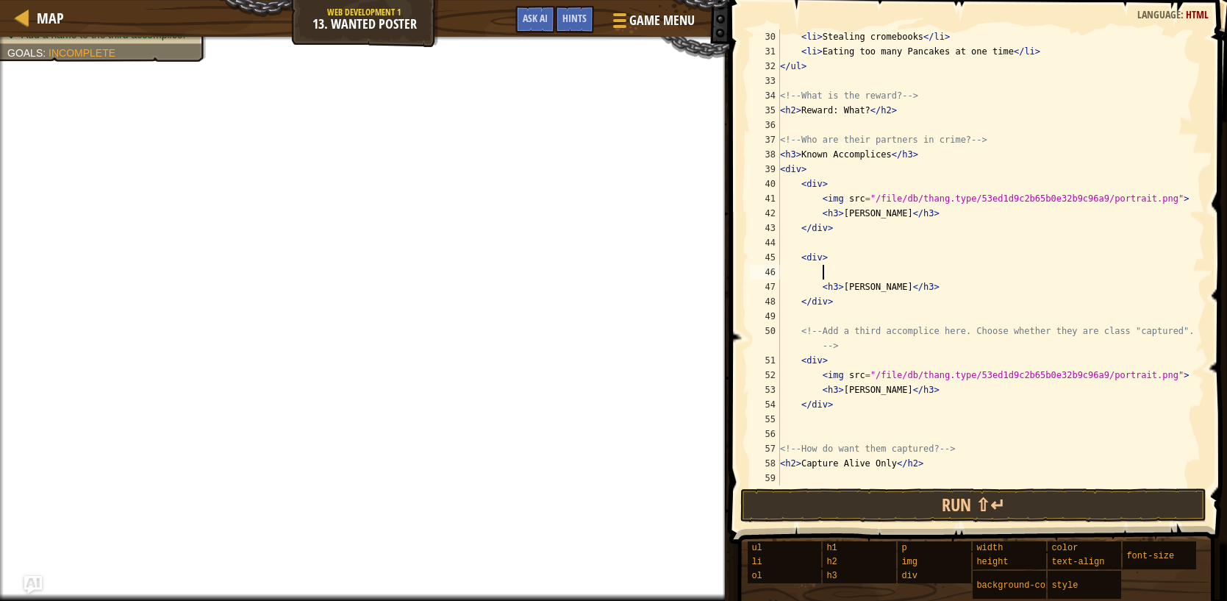
paste textarea "<img src="[URL][DOMAIN_NAME]"/>"
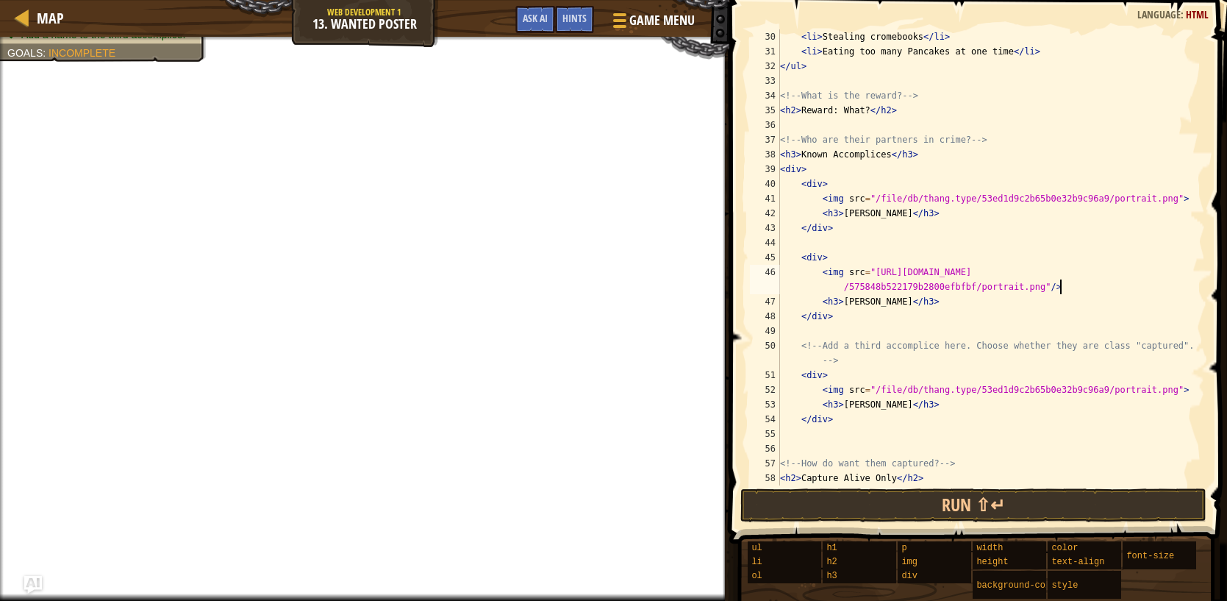
scroll to position [455, 0]
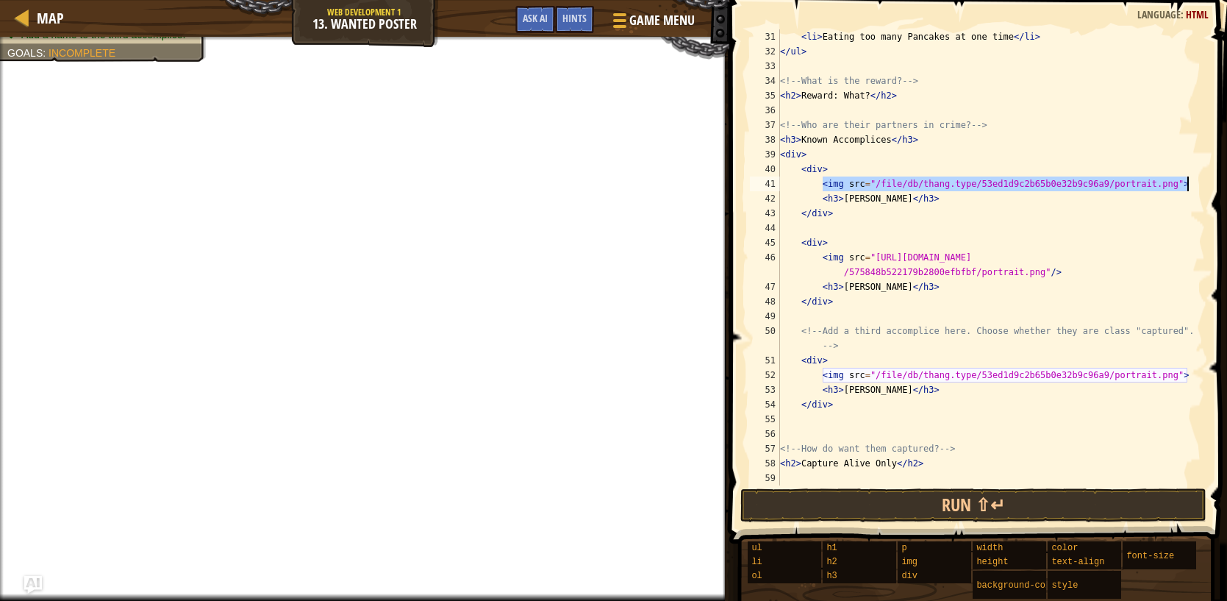
drag, startPoint x: 824, startPoint y: 187, endPoint x: 1219, endPoint y: 182, distance: 395.6
click at [1219, 182] on div "<img src="[URL][DOMAIN_NAME]"/> 31 32 33 34 35 36 37 38 39 40 41 42 43 44 45 46…" at bounding box center [976, 300] width 502 height 587
type textarea "<img src="/file/db/thang.type/53ed1d9c2b65b0e32b9c96a9/portrait.png">"
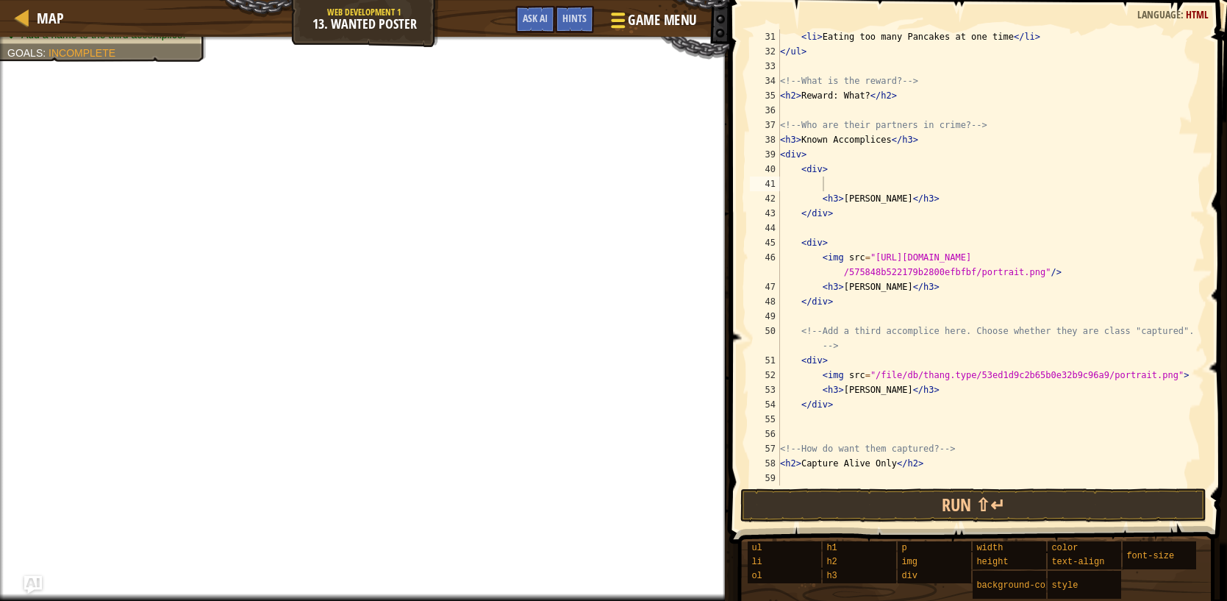
click at [668, 21] on span "Game Menu" at bounding box center [662, 20] width 68 height 20
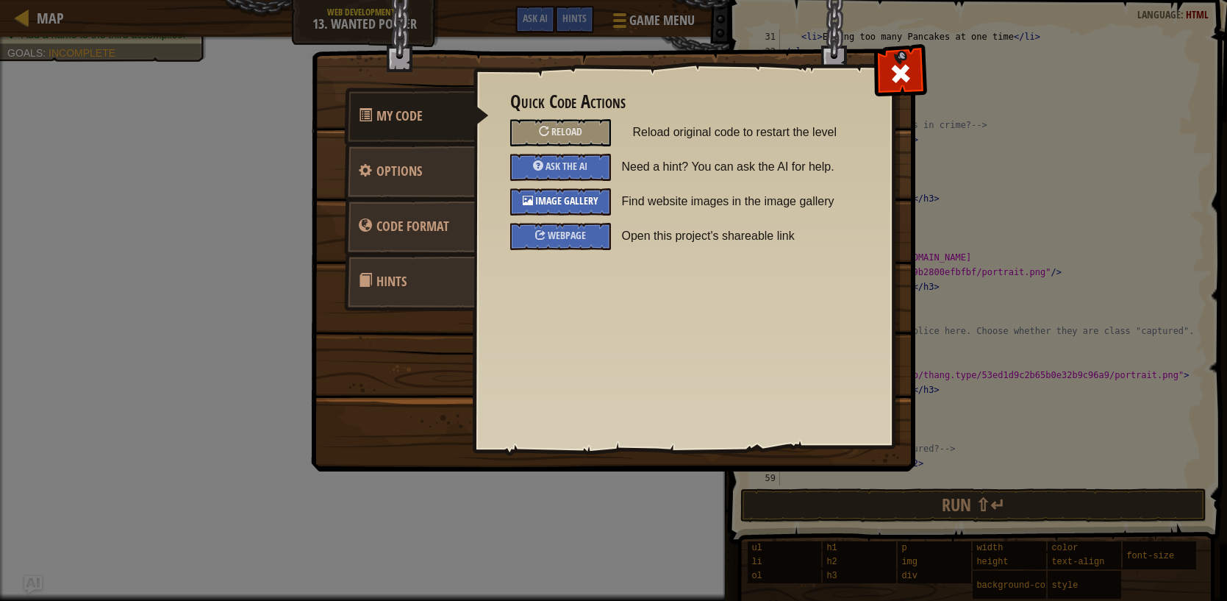
click at [574, 204] on span "Image Gallery" at bounding box center [566, 200] width 63 height 14
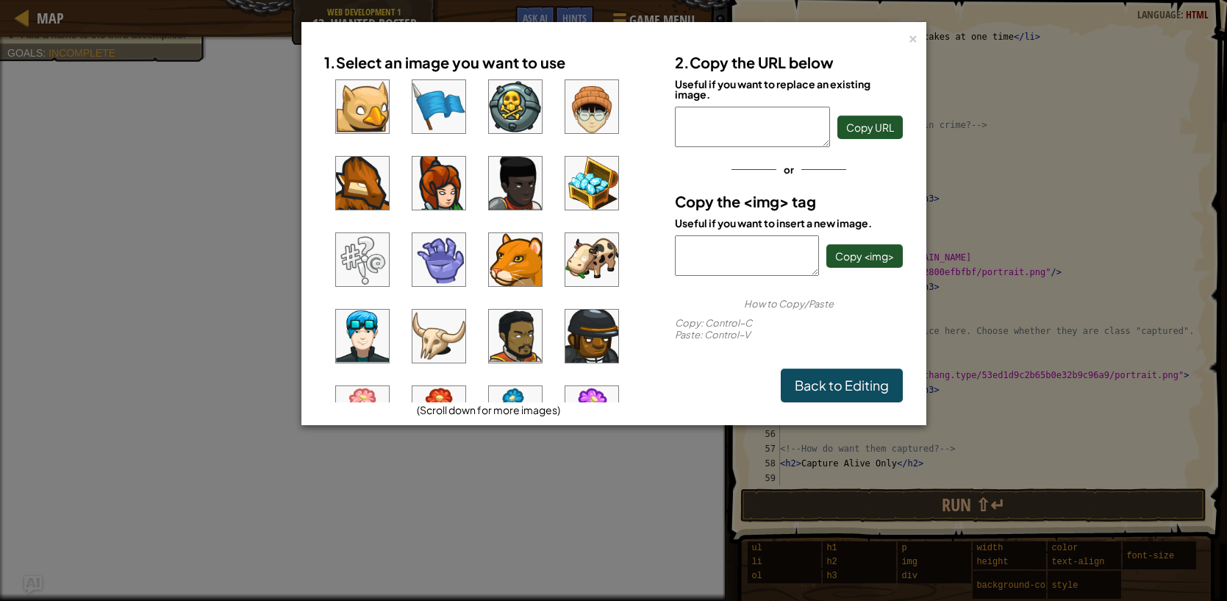
scroll to position [87, 0]
click at [377, 336] on img at bounding box center [362, 335] width 53 height 53
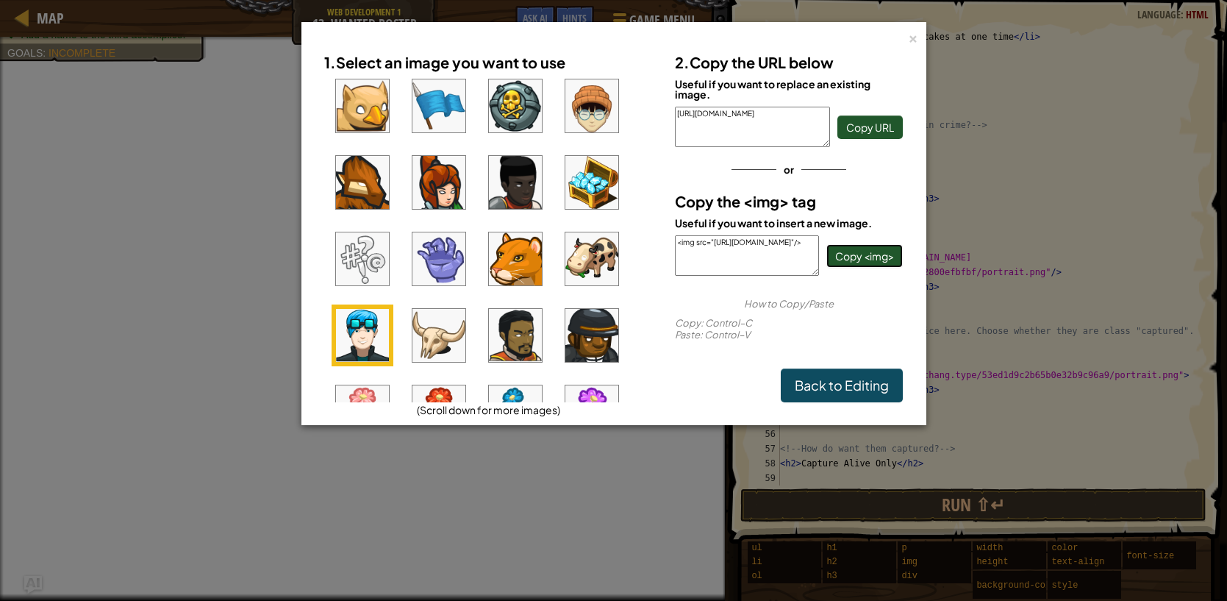
click at [886, 249] on span "Copy <img>" at bounding box center [864, 255] width 59 height 13
click at [887, 397] on link "Back to Editing" at bounding box center [842, 385] width 122 height 34
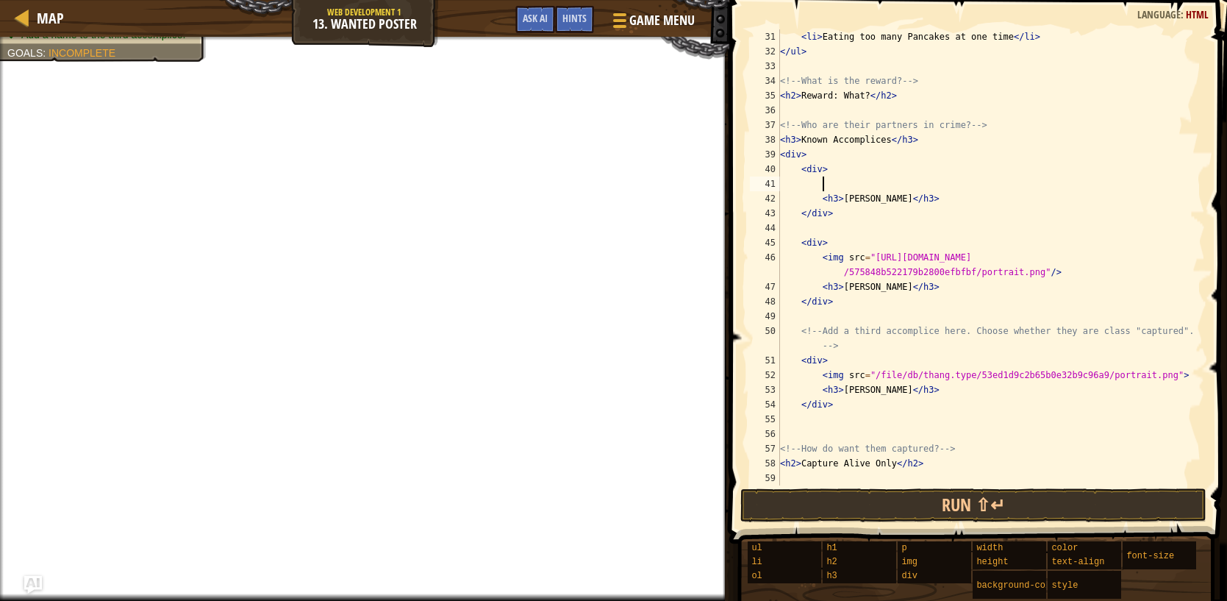
paste textarea "<img src="[URL][DOMAIN_NAME]"/>"
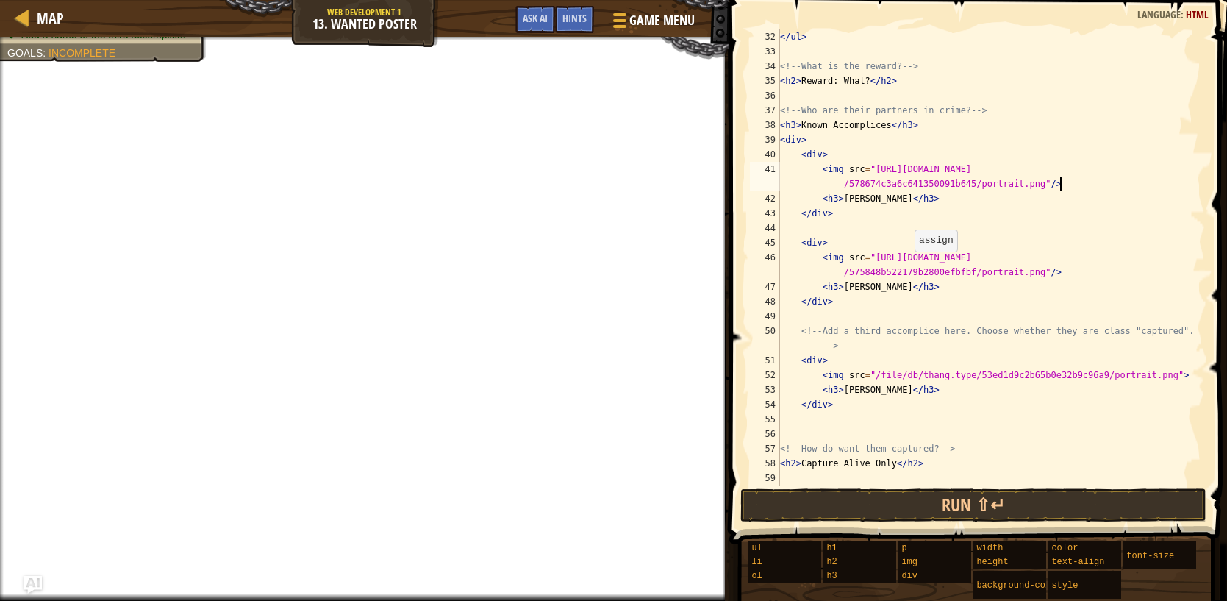
scroll to position [470, 0]
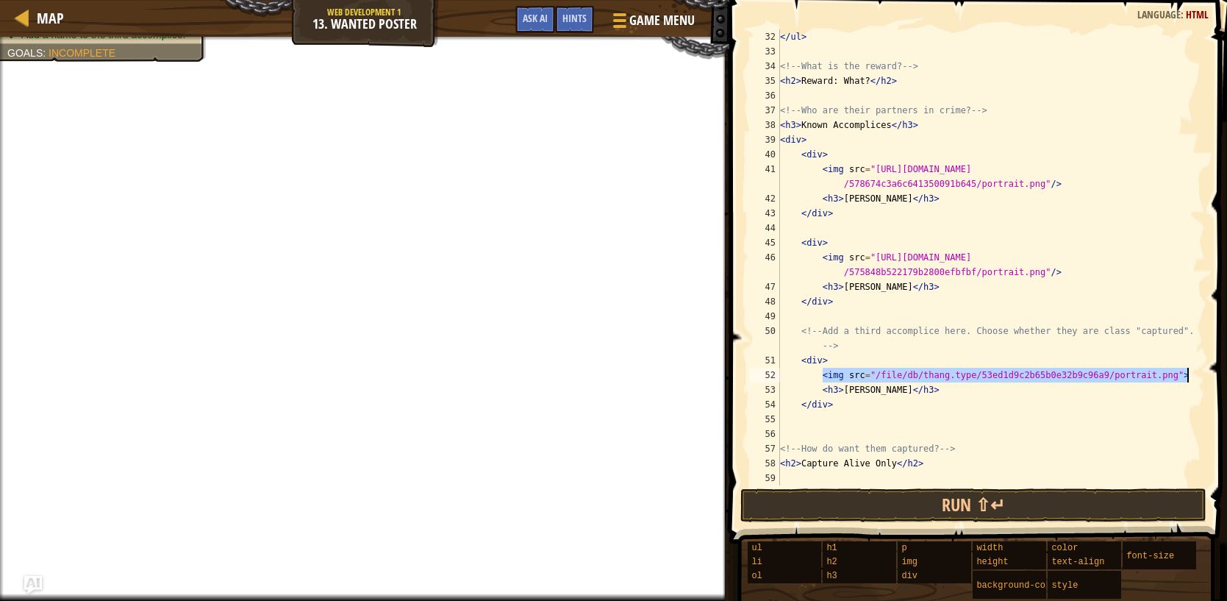
drag, startPoint x: 824, startPoint y: 376, endPoint x: 1193, endPoint y: 377, distance: 369.1
click at [1191, 376] on div "<img src="[URL][DOMAIN_NAME]"/> 32 33 34 35 36 37 38 39 40 41 42 43 44 45 46 47…" at bounding box center [976, 257] width 458 height 456
type textarea "<img src="/file/db/thang.type/53ed1d9c2b65b0e32b9c96a9/portrait.png">"
click at [676, 28] on span "Game Menu" at bounding box center [662, 20] width 68 height 20
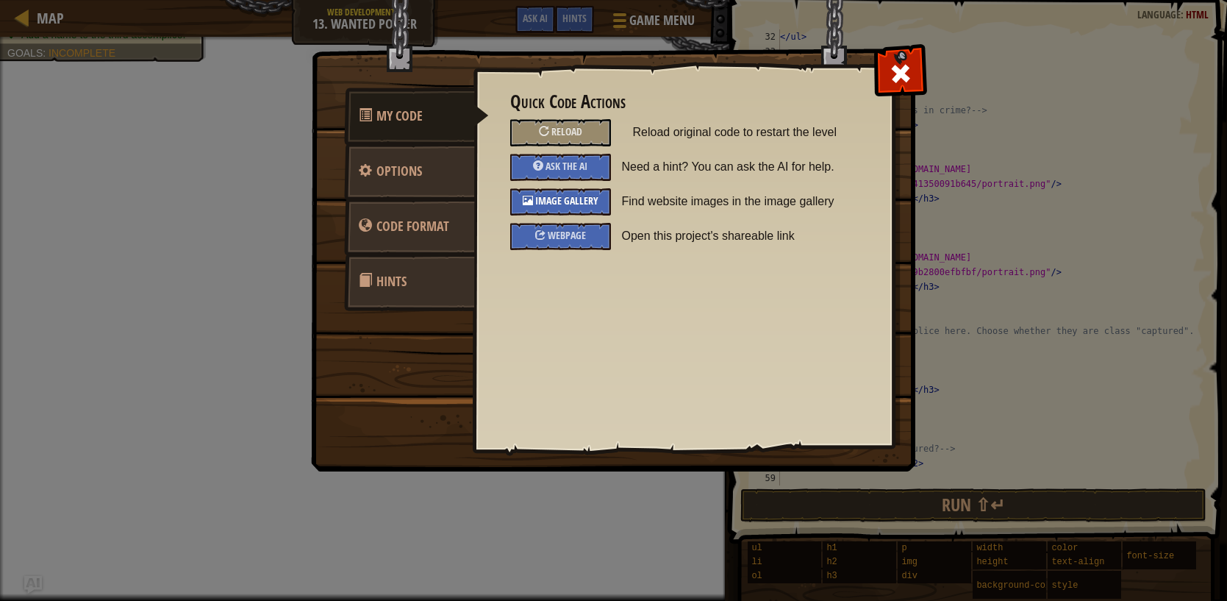
click at [572, 200] on span "Image Gallery" at bounding box center [566, 200] width 63 height 14
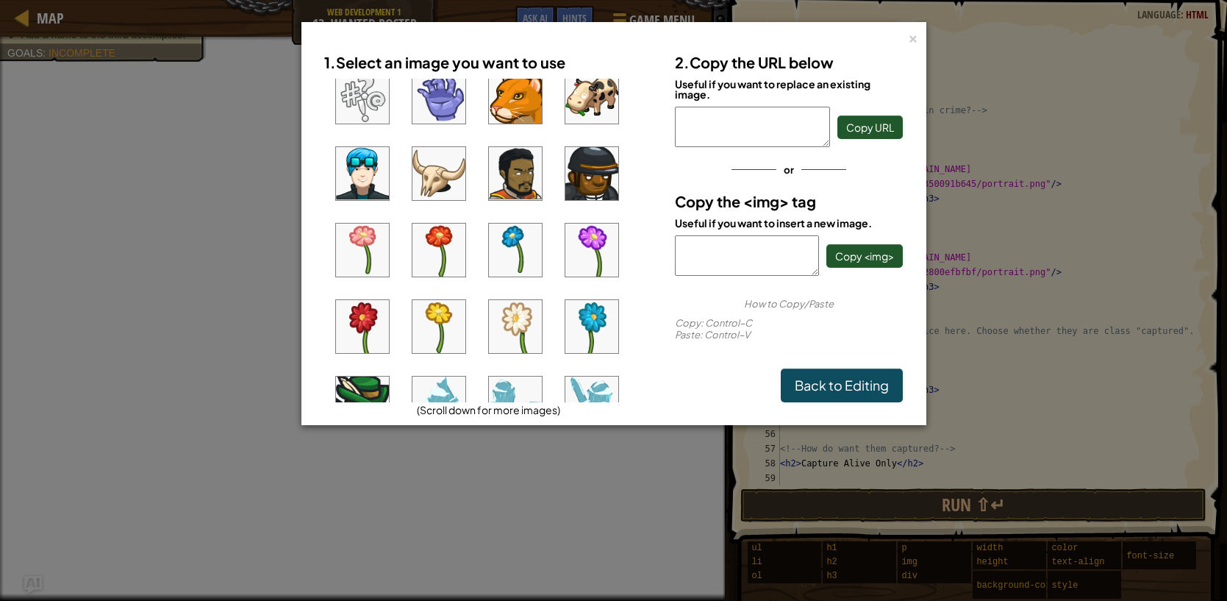
scroll to position [360, 0]
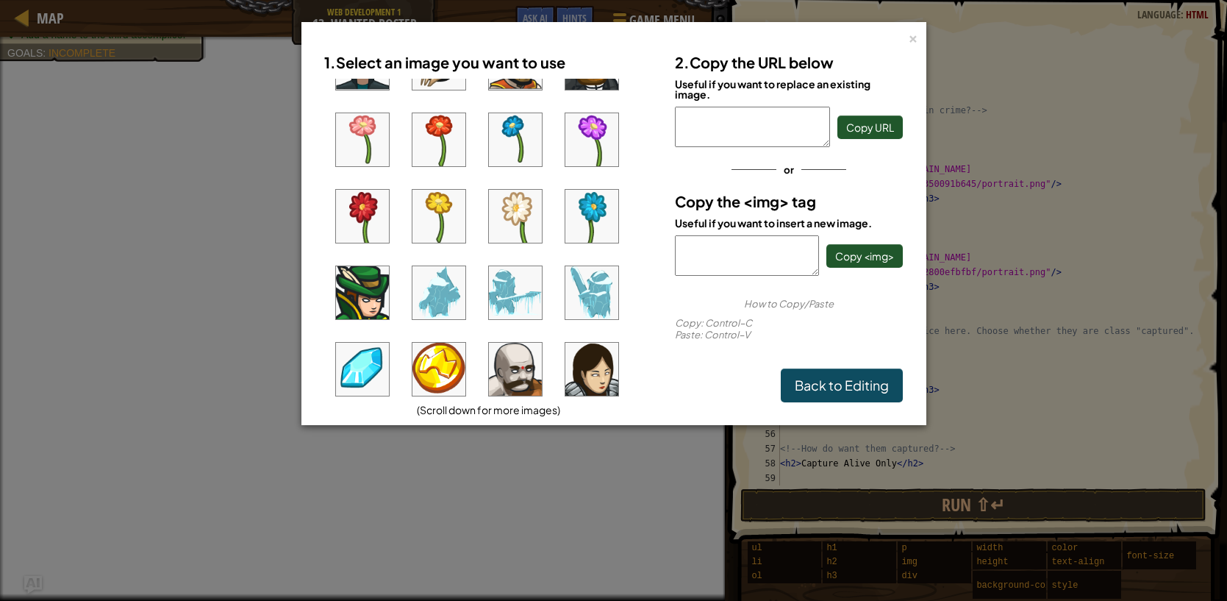
click at [482, 376] on ul at bounding box center [488, 241] width 329 height 324
click at [515, 368] on img at bounding box center [515, 369] width 53 height 53
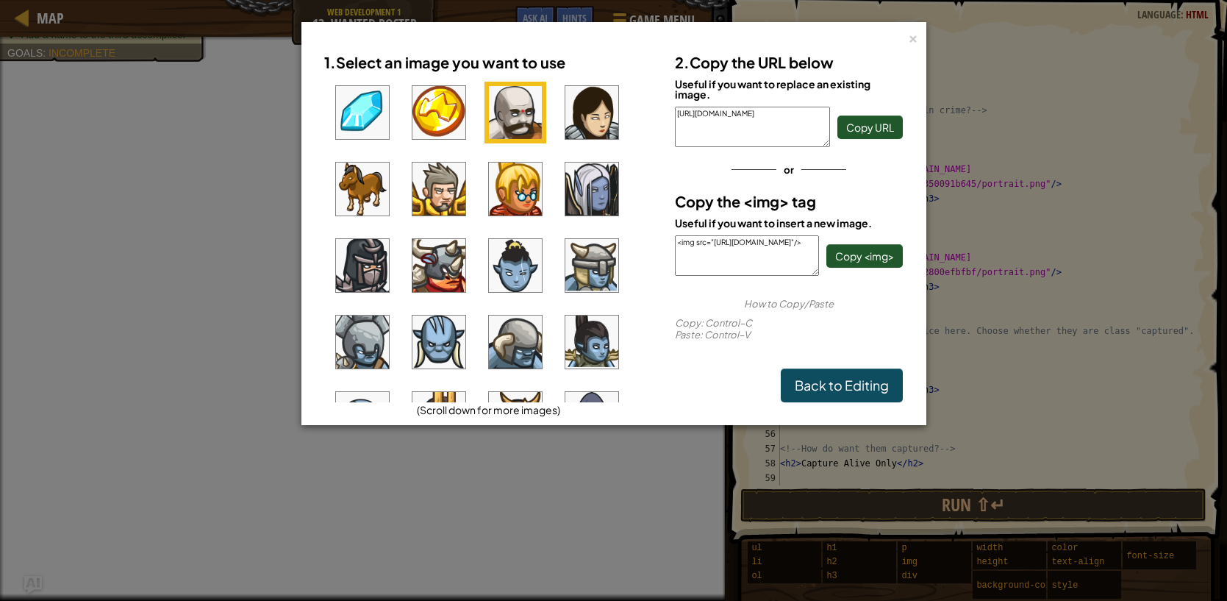
scroll to position [665, 0]
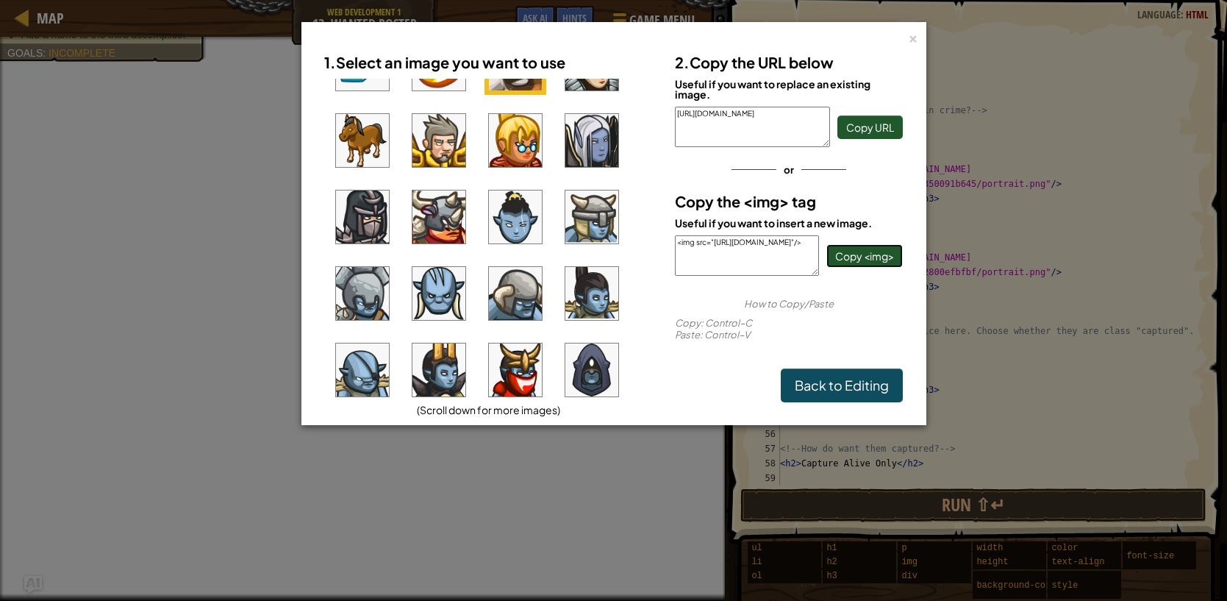
click at [884, 245] on button "Copy <img>" at bounding box center [864, 256] width 76 height 24
click at [861, 373] on link "Back to Editing" at bounding box center [842, 385] width 122 height 34
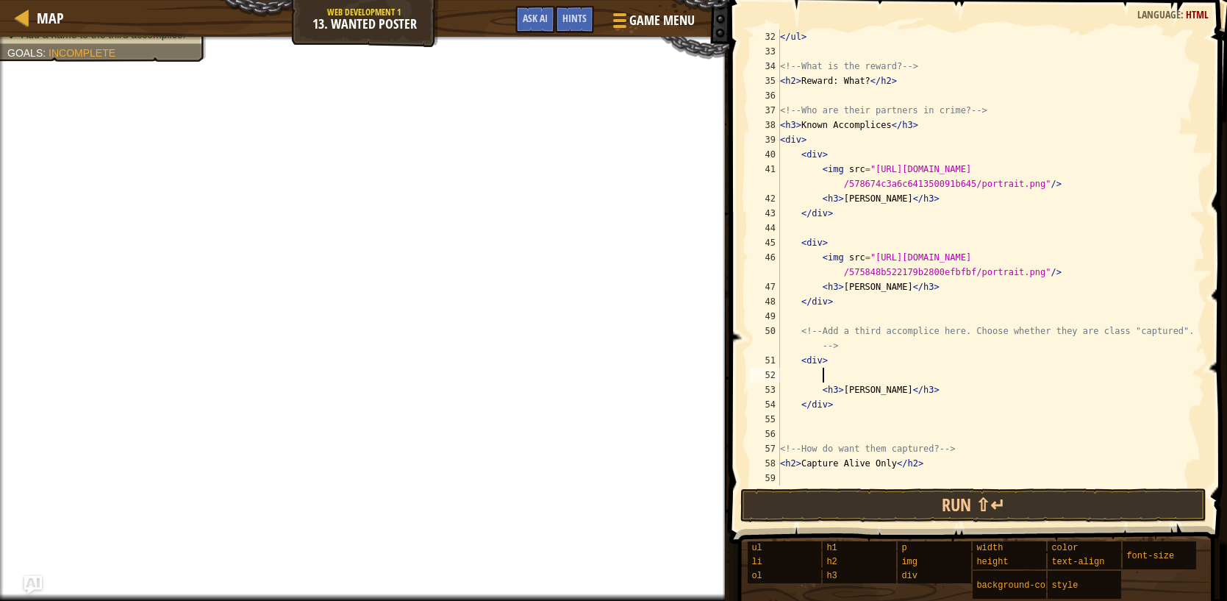
paste textarea "<img src="[URL][DOMAIN_NAME]"/>"
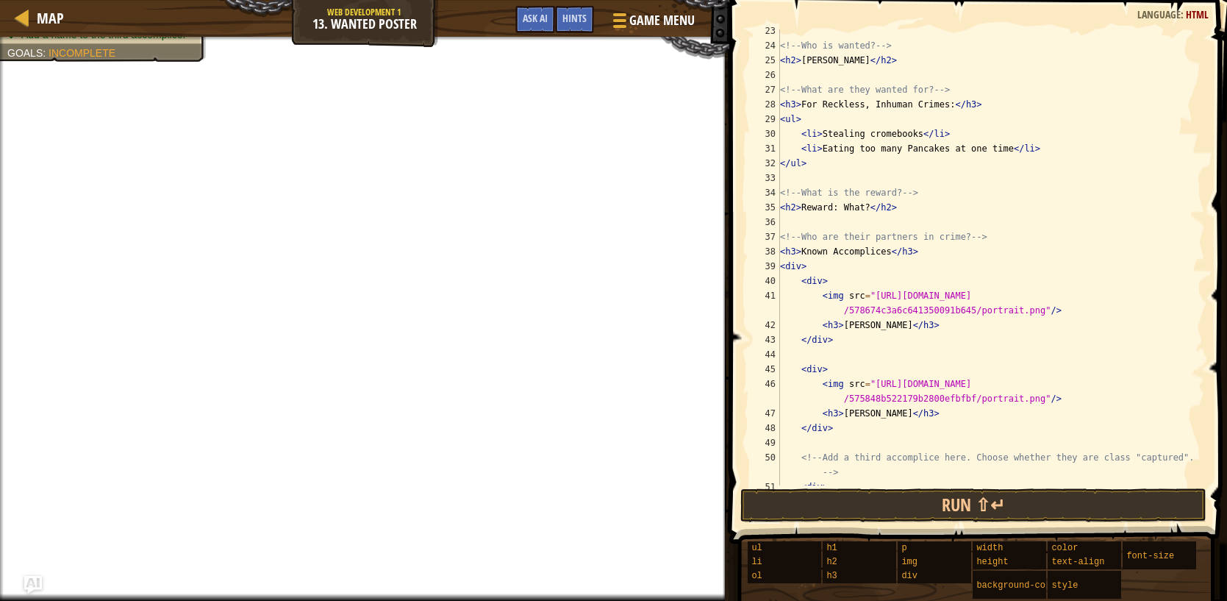
scroll to position [343, 0]
click at [872, 209] on div "<!-- Who is wanted? --> < h2 > [PERSON_NAME] </ h2 > <!-- What are they wanted …" at bounding box center [991, 266] width 428 height 485
click at [812, 161] on div "<!-- Who is wanted? --> < h2 > [PERSON_NAME] </ h2 > <!-- What are they wanted …" at bounding box center [991, 266] width 428 height 485
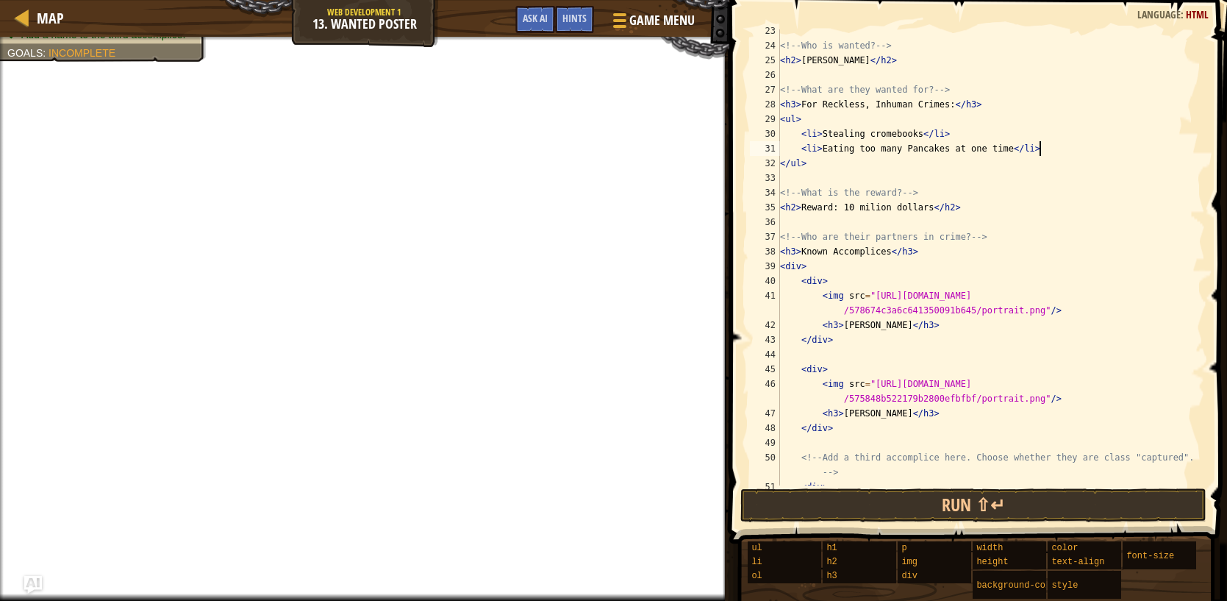
click at [1039, 146] on div "<!-- Who is wanted? --> < h2 > [PERSON_NAME] </ h2 > <!-- What are they wanted …" at bounding box center [991, 266] width 428 height 485
type textarea "<li>Eating too many Pancakes at one time</li>"
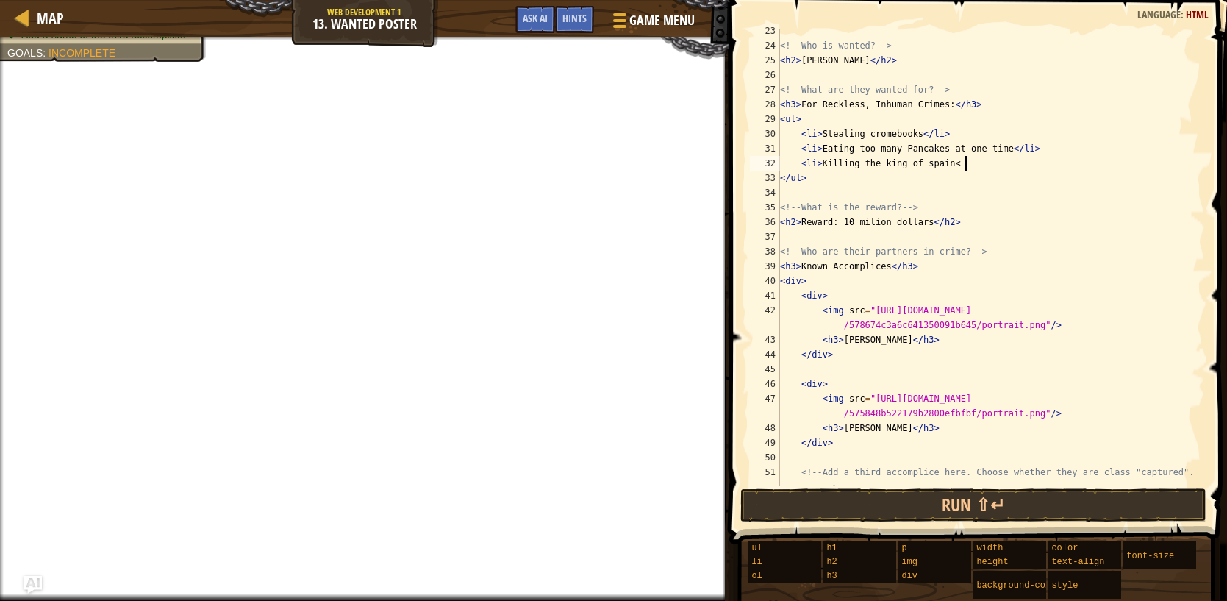
scroll to position [7, 14]
type textarea "<li> Killing the king of spain</li>"
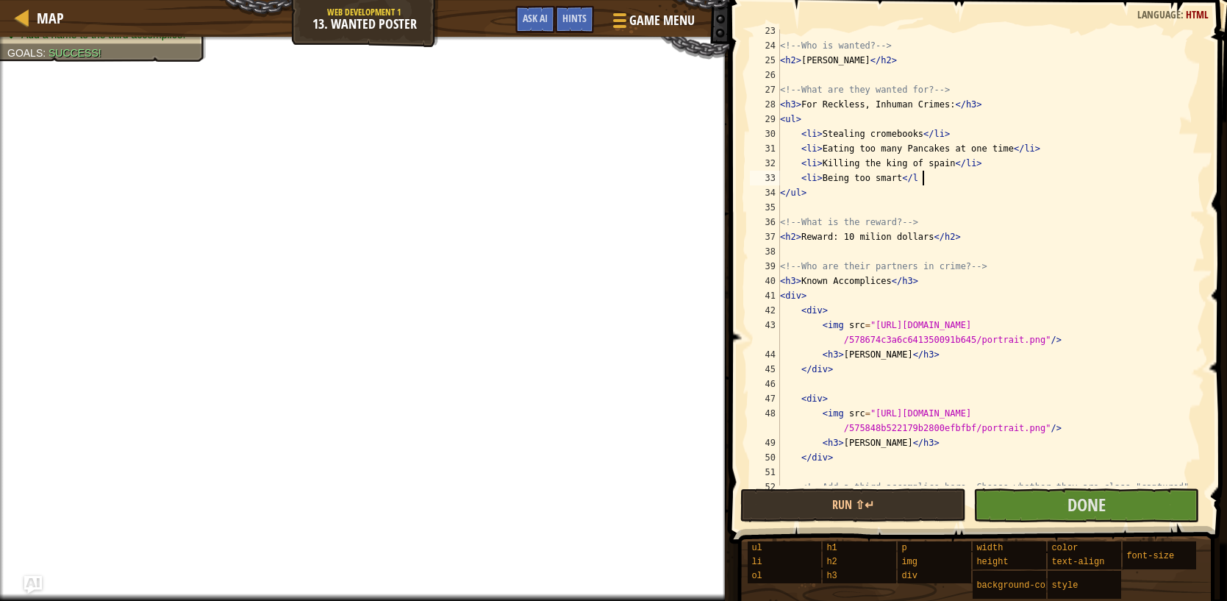
scroll to position [7, 11]
type textarea "<li> Being too smart</li>"
click at [1073, 502] on span "Done" at bounding box center [1087, 505] width 38 height 24
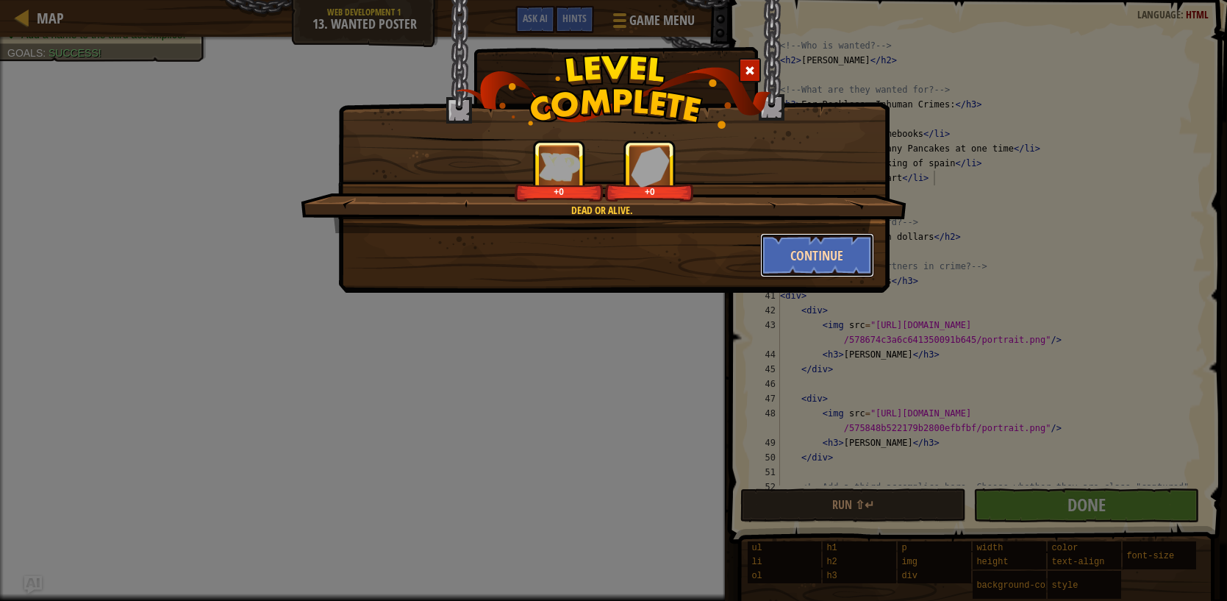
click at [815, 254] on button "Continue" at bounding box center [817, 255] width 114 height 44
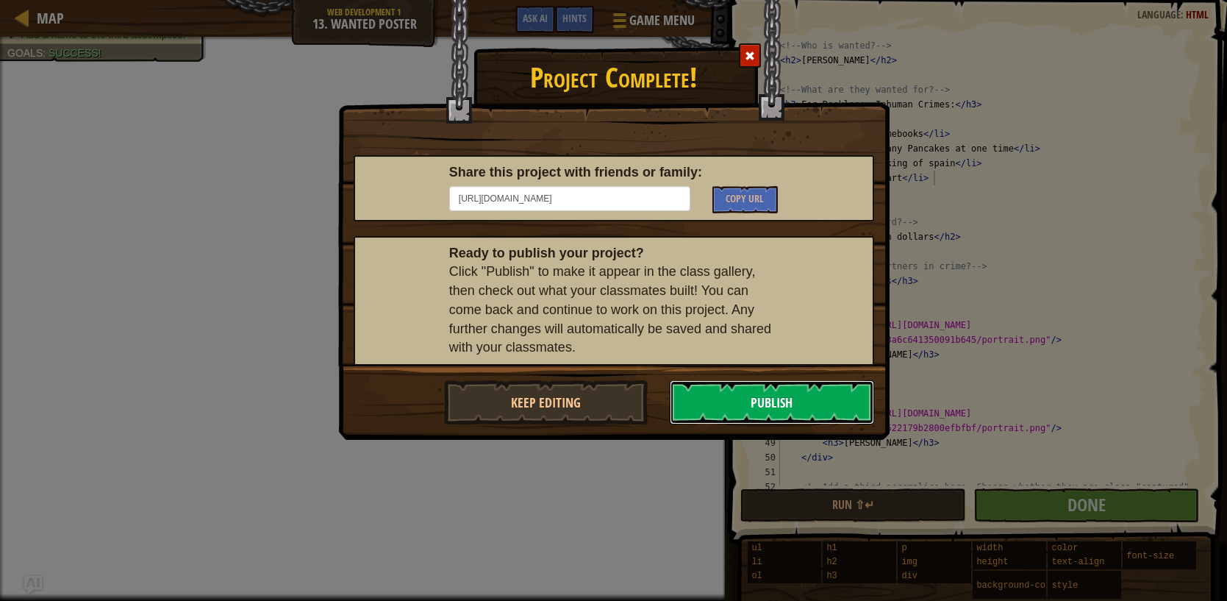
click at [769, 407] on button "Publish" at bounding box center [772, 402] width 204 height 44
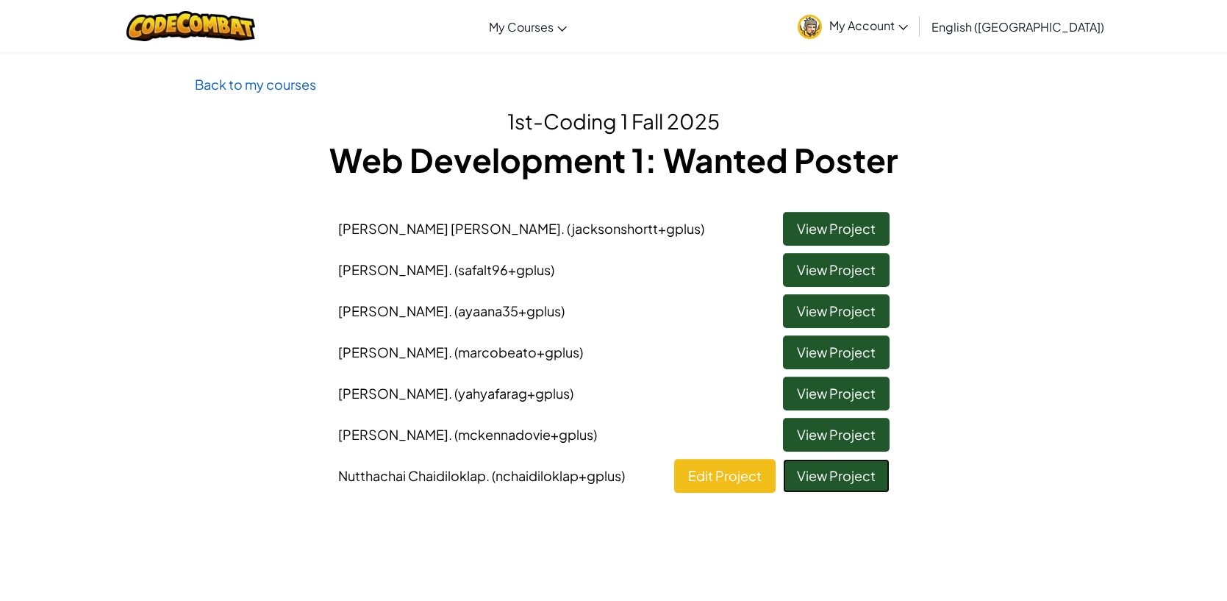
click at [823, 485] on link "View Project" at bounding box center [836, 476] width 107 height 34
